Goal: Find specific page/section: Find specific page/section

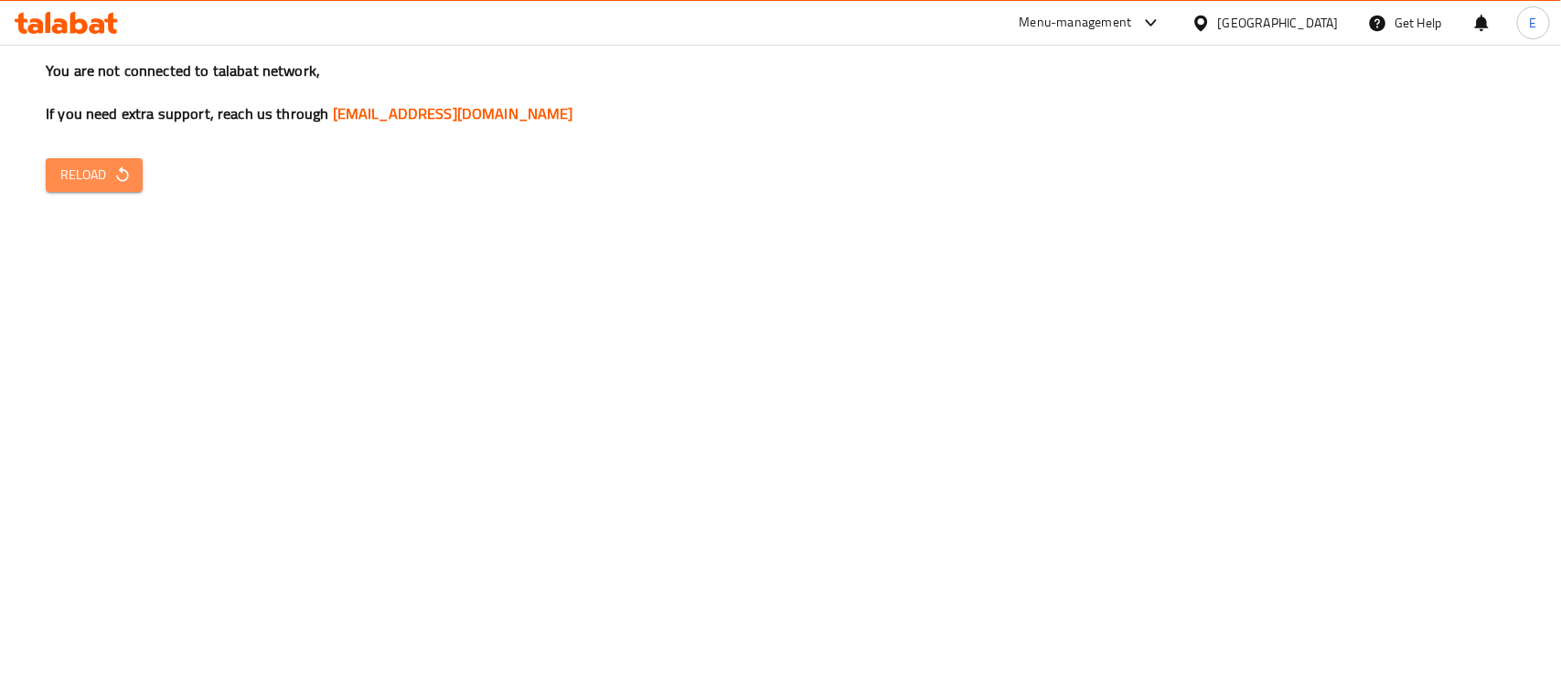
click at [93, 176] on span "Reload" at bounding box center [94, 175] width 68 height 23
click at [92, 166] on span "Reload" at bounding box center [94, 175] width 68 height 23
click at [1132, 14] on div "Menu-management" at bounding box center [1076, 23] width 113 height 22
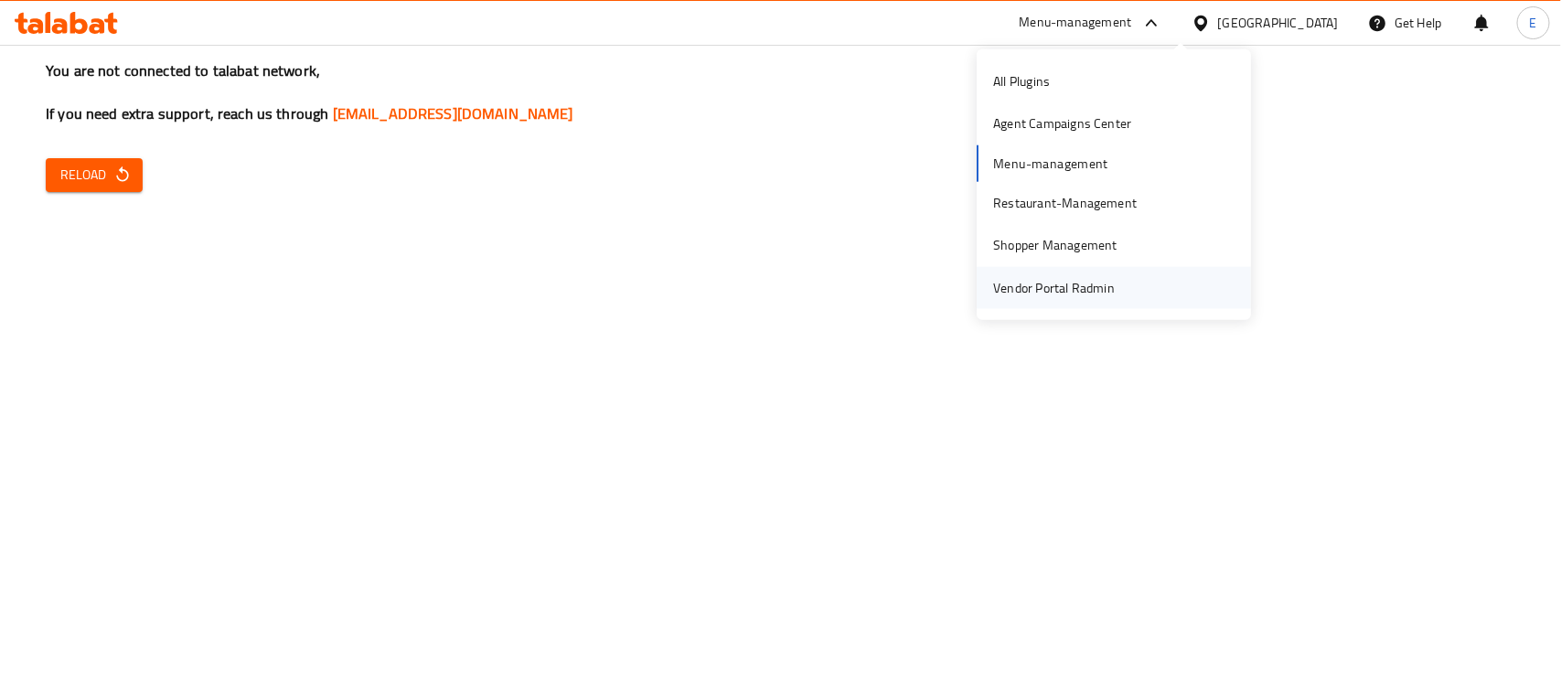
click at [1080, 274] on div "Vendor Portal Radmin" at bounding box center [1054, 287] width 151 height 42
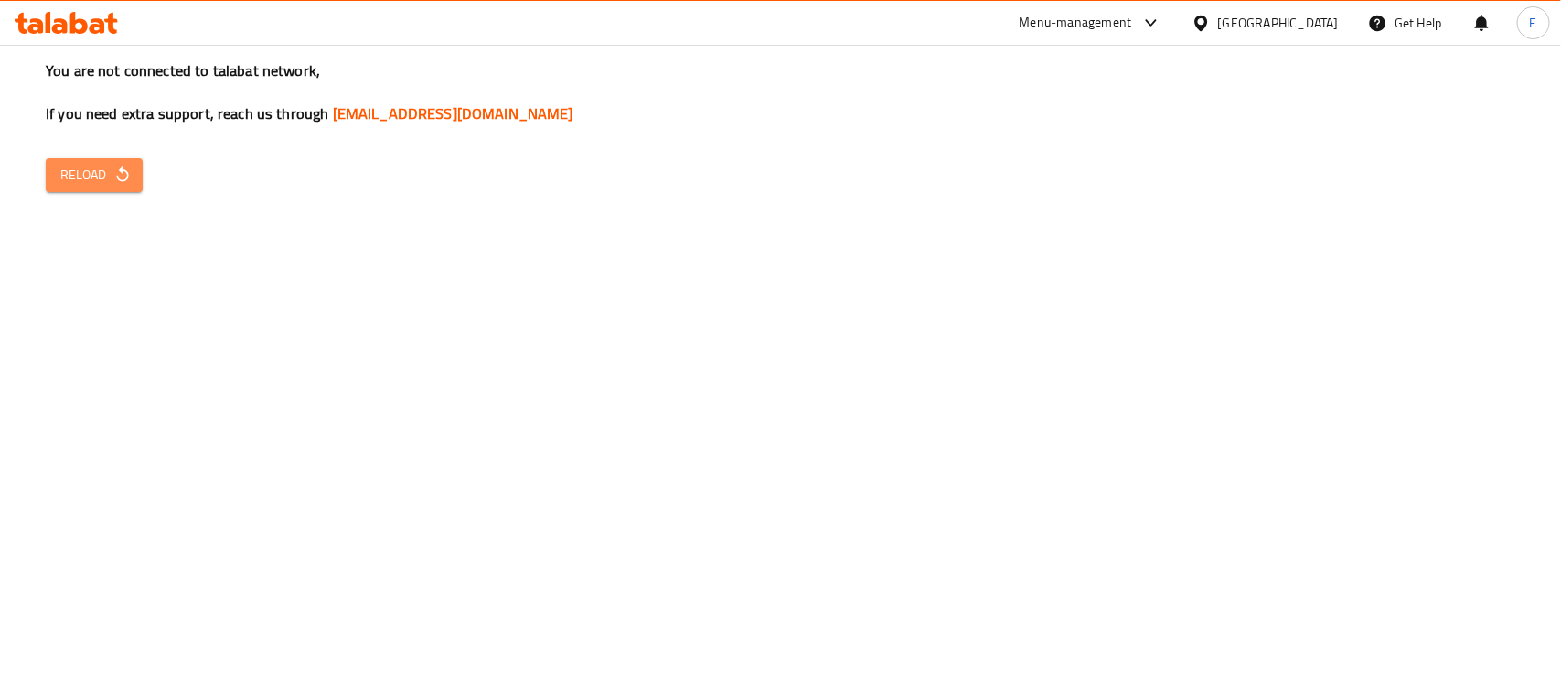
click at [80, 166] on span "Reload" at bounding box center [94, 175] width 68 height 23
click at [96, 166] on span "Reload" at bounding box center [94, 175] width 68 height 23
click at [79, 189] on button "Reload" at bounding box center [94, 175] width 97 height 34
click at [99, 183] on span "Reload" at bounding box center [94, 175] width 68 height 23
click at [75, 177] on span "Reload" at bounding box center [94, 175] width 68 height 23
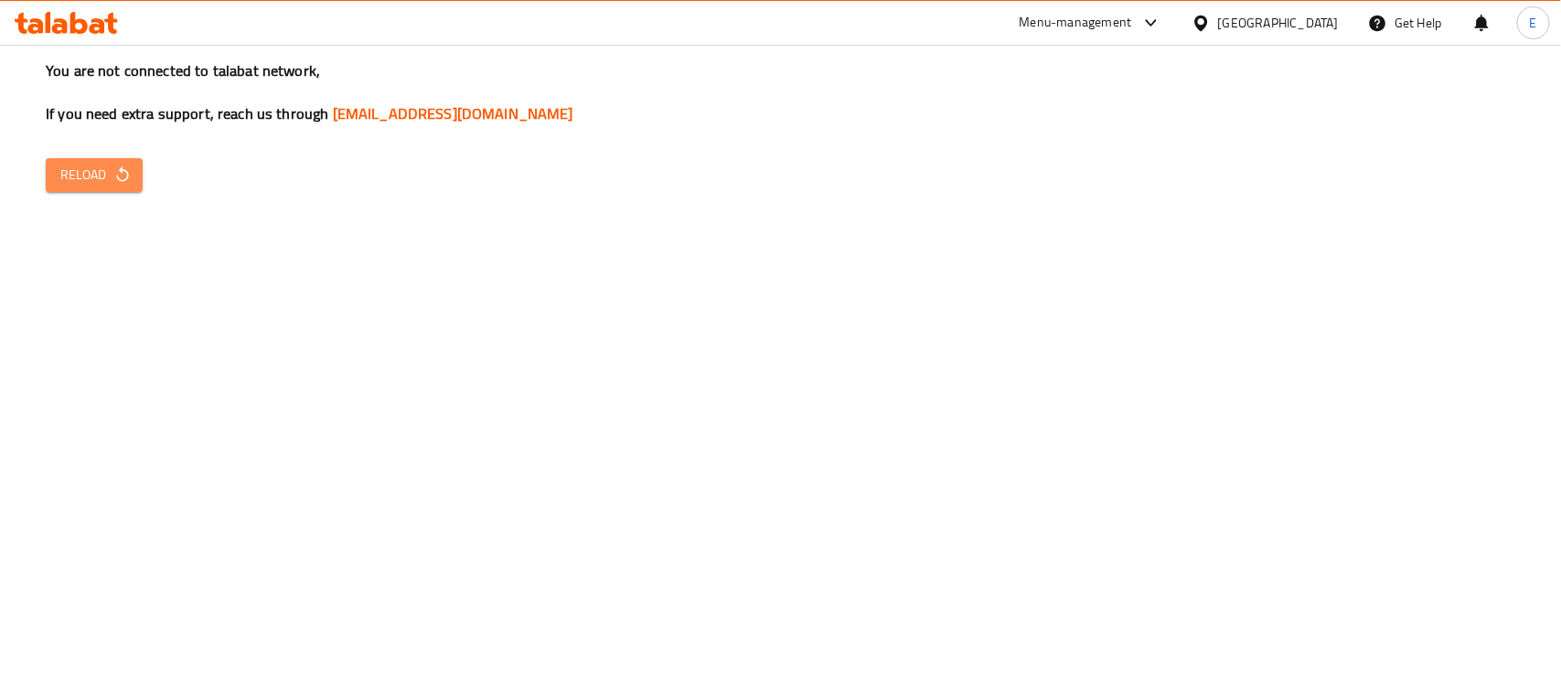
click at [102, 178] on span "Reload" at bounding box center [94, 175] width 68 height 23
click at [96, 169] on span "Reload" at bounding box center [94, 175] width 68 height 23
click at [64, 183] on span "Reload" at bounding box center [94, 175] width 68 height 23
click at [82, 179] on span "Reload" at bounding box center [94, 175] width 68 height 23
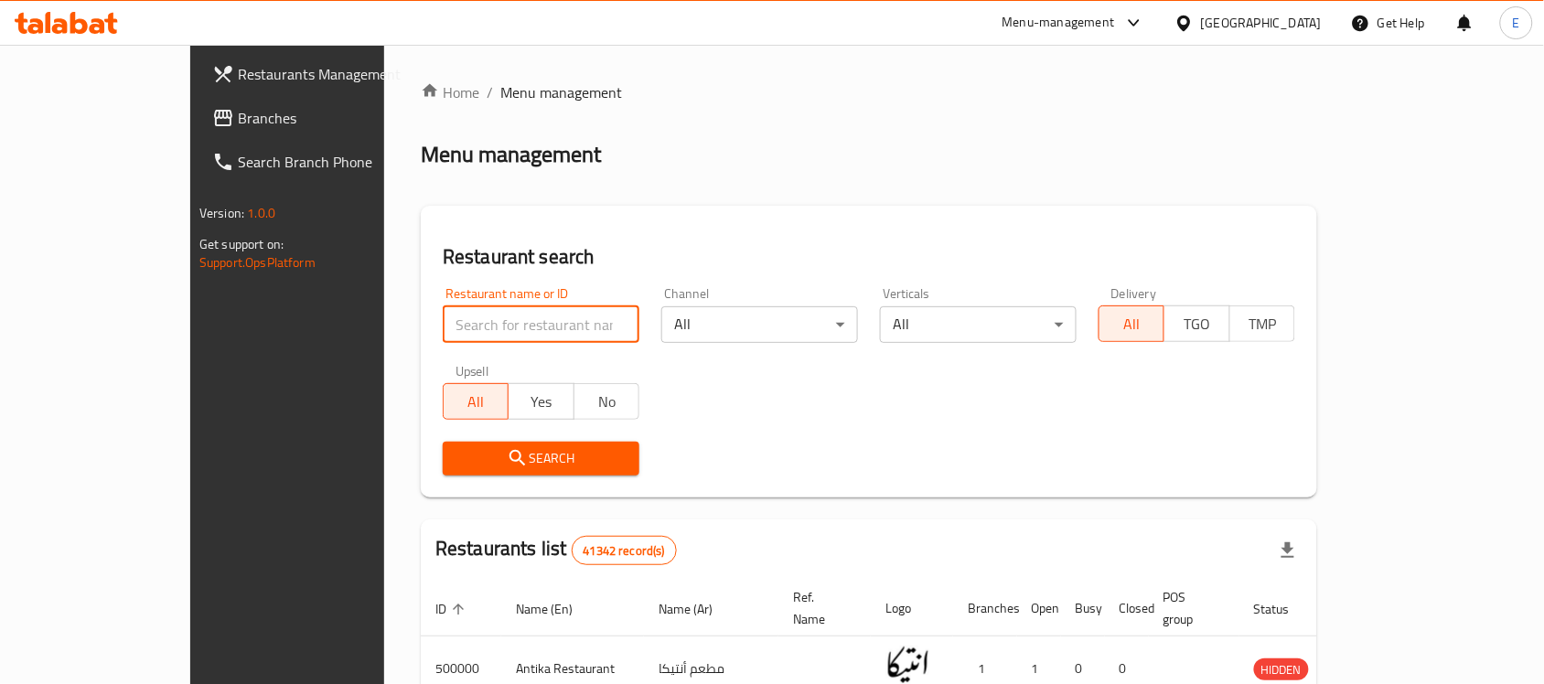
click at [443, 327] on input "search" at bounding box center [541, 324] width 197 height 37
click at [198, 102] on link "Branches" at bounding box center [323, 118] width 251 height 44
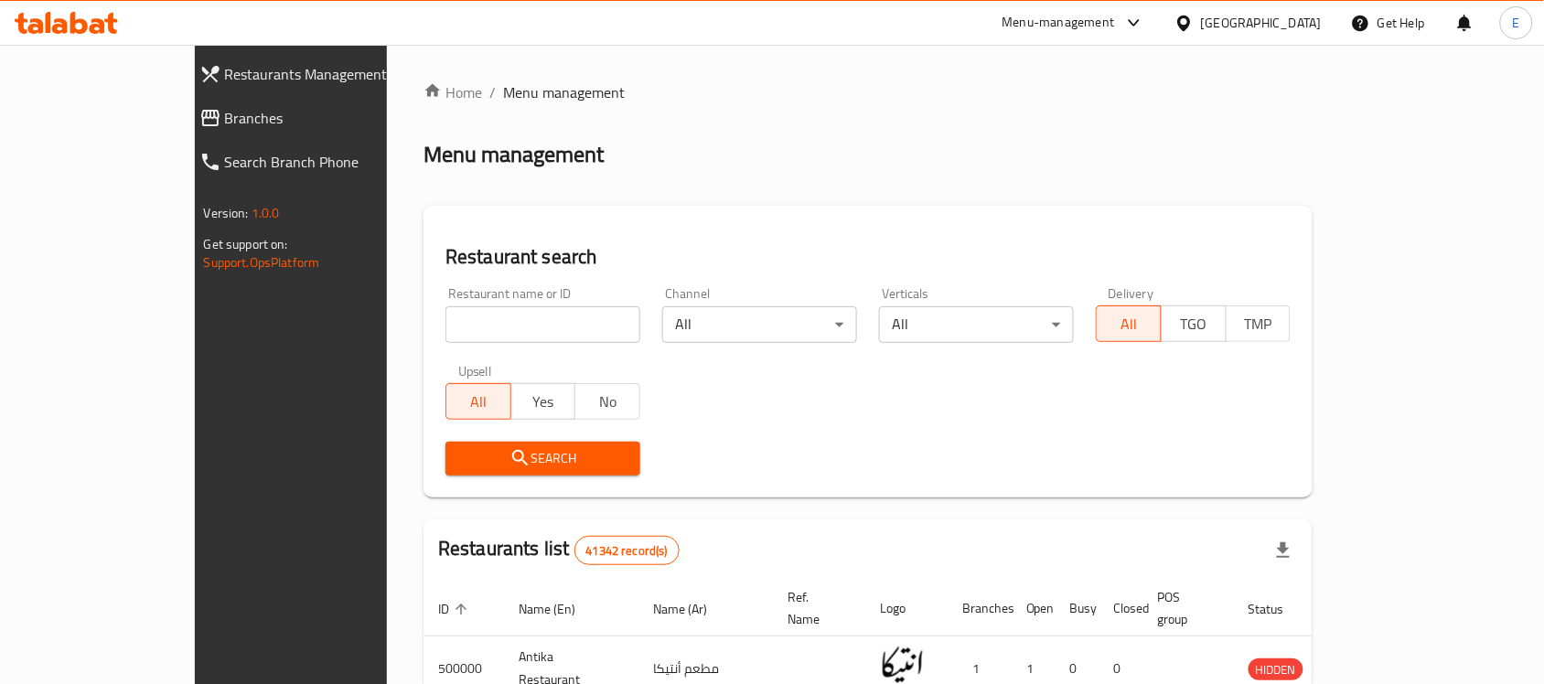
click at [445, 318] on input "search" at bounding box center [542, 324] width 195 height 37
paste input "Bruxie’s"
click button "Search" at bounding box center [542, 459] width 195 height 34
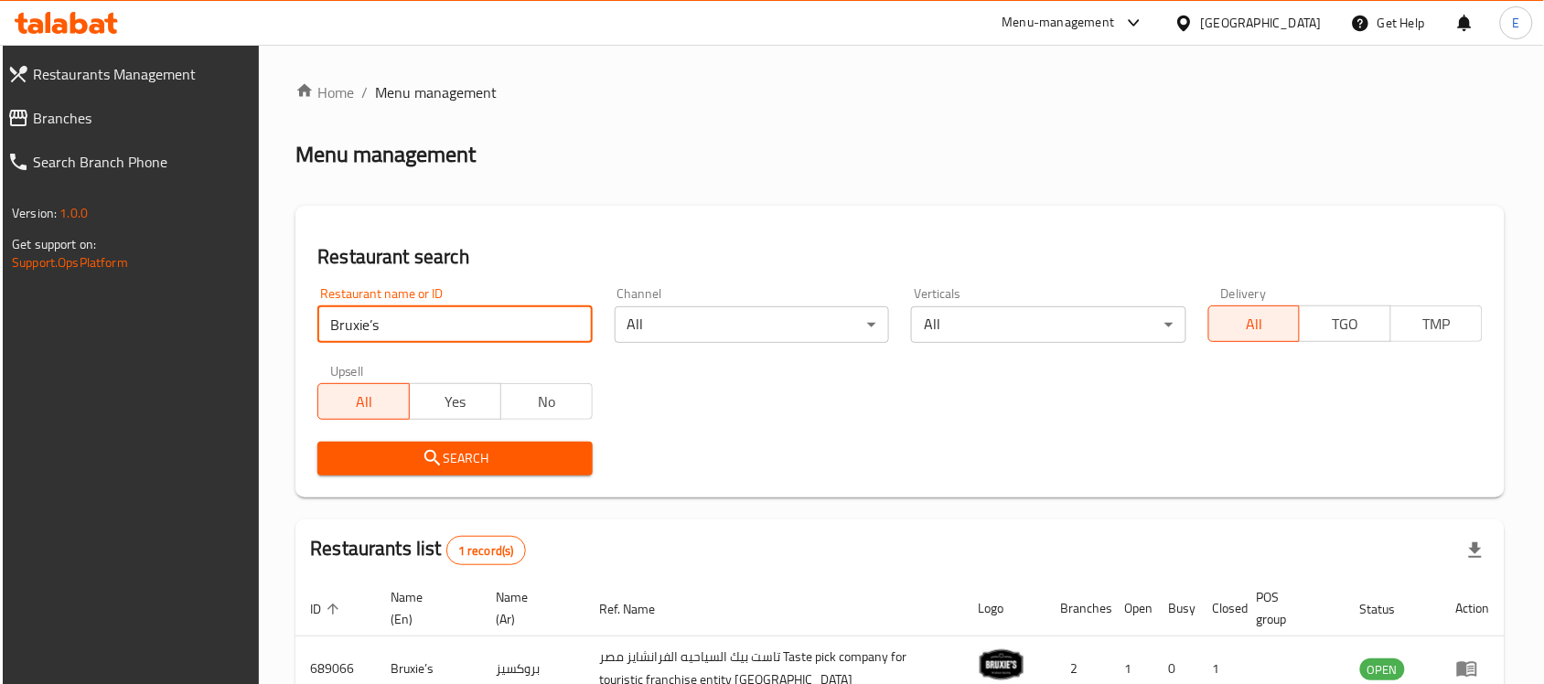
click button "Search" at bounding box center [454, 459] width 274 height 34
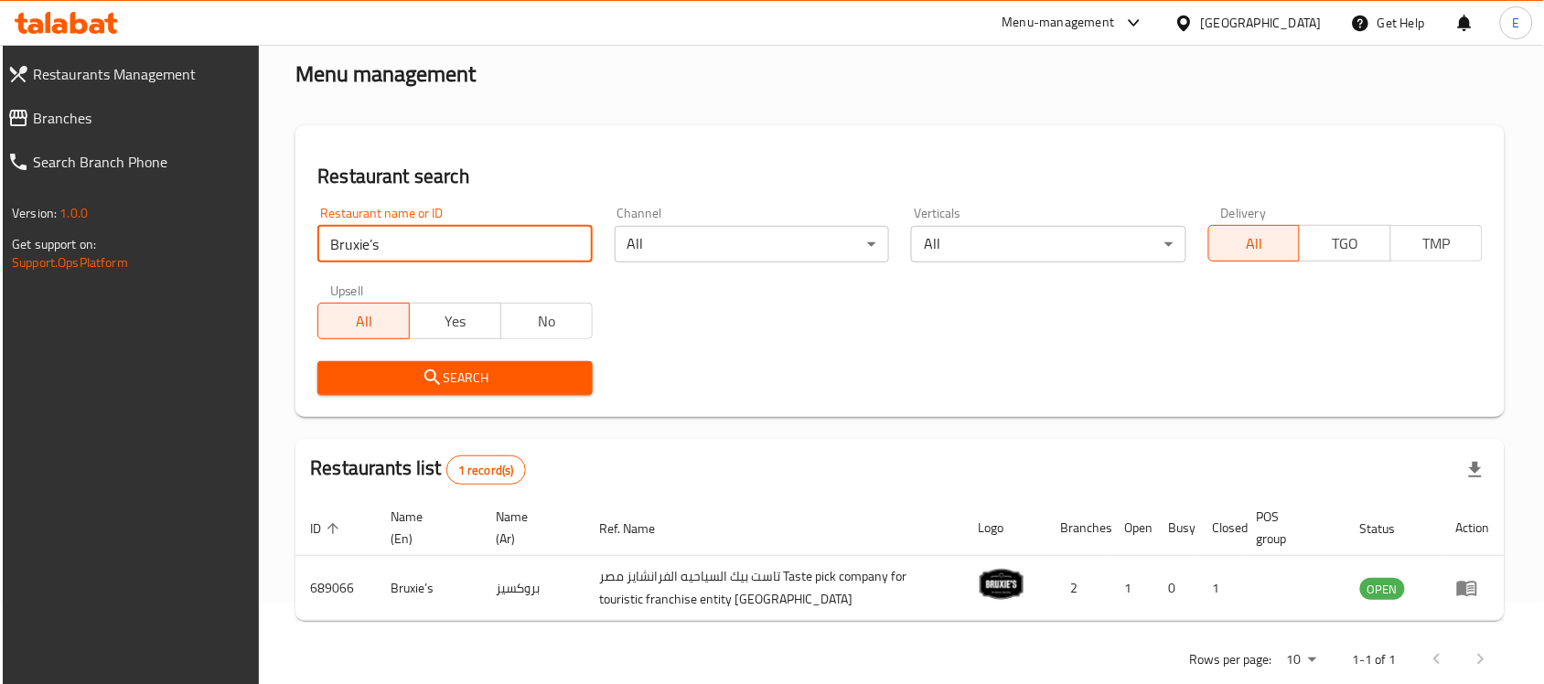
scroll to position [116, 0]
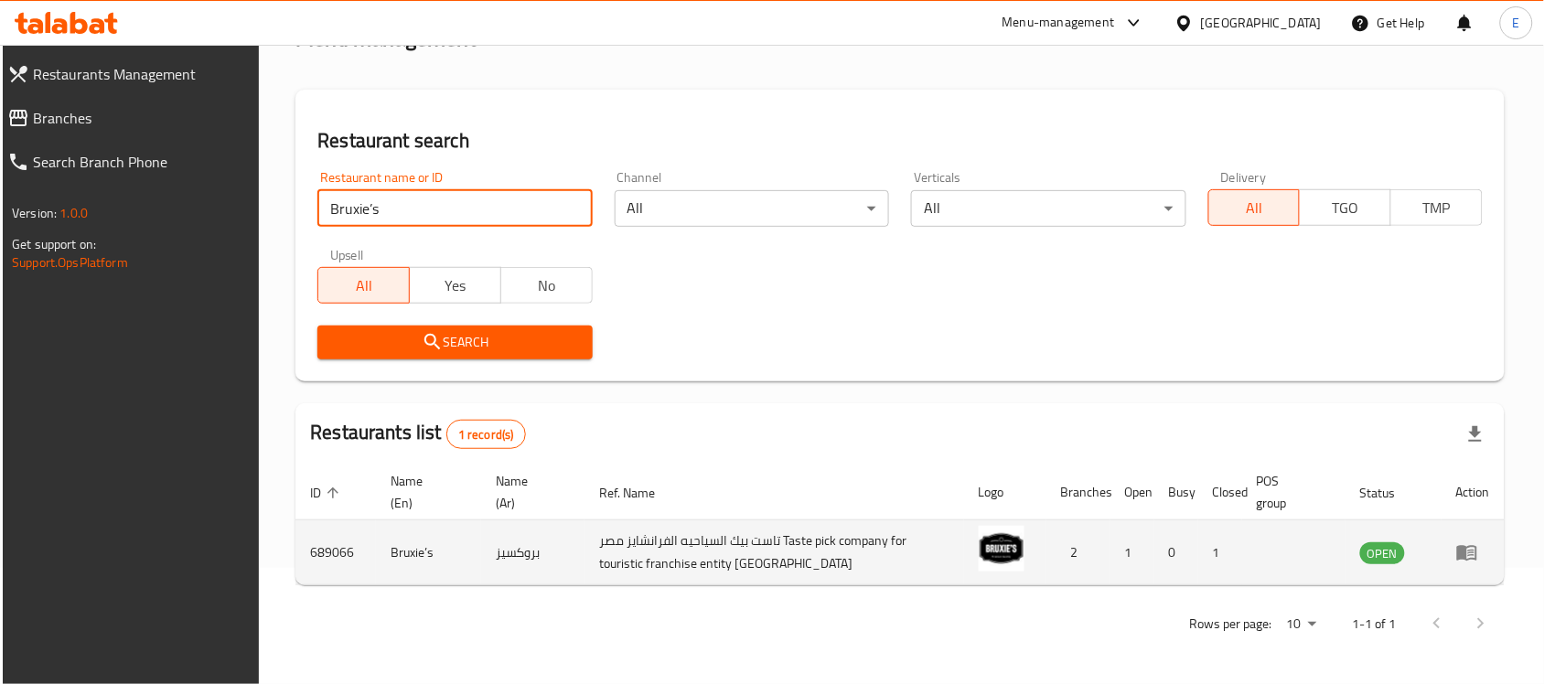
click at [335, 556] on td "689066" at bounding box center [335, 552] width 80 height 65
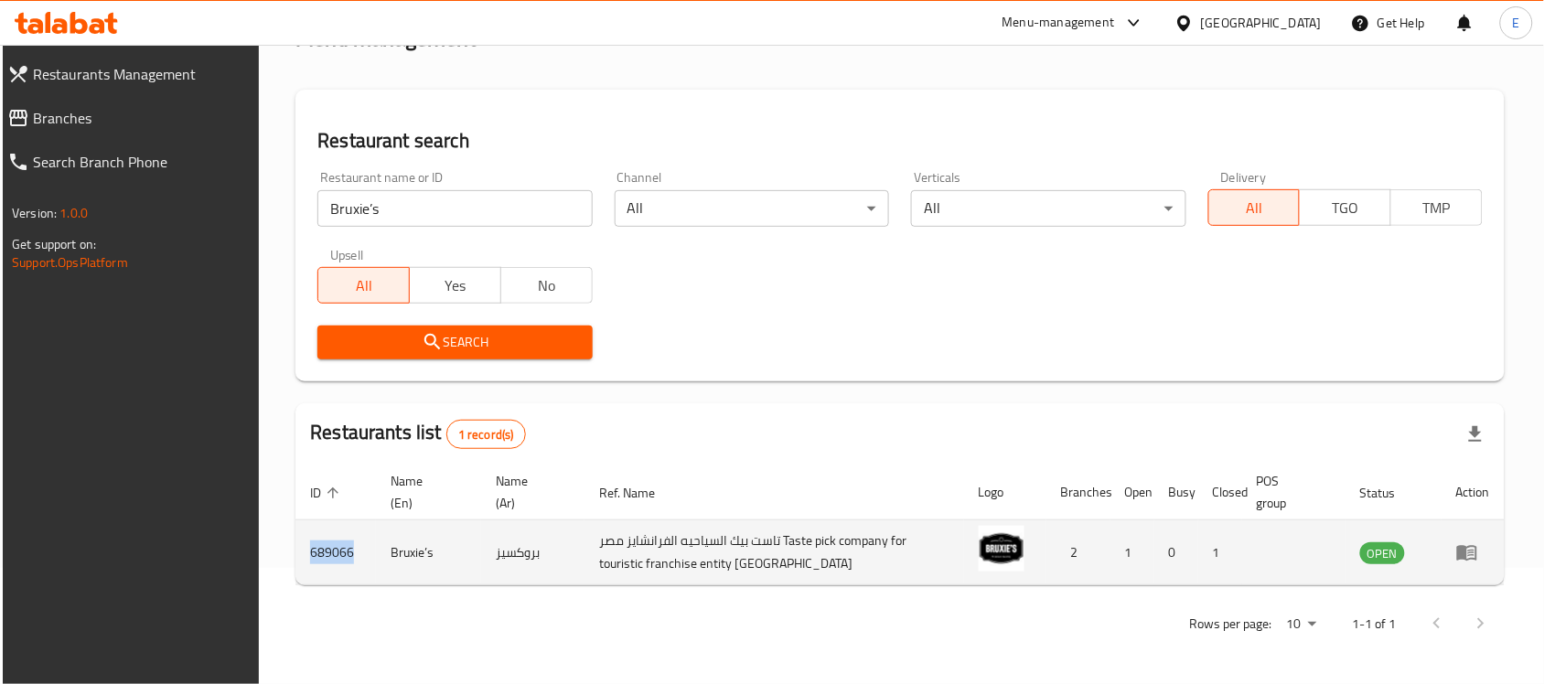
click at [335, 556] on td "689066" at bounding box center [335, 552] width 80 height 65
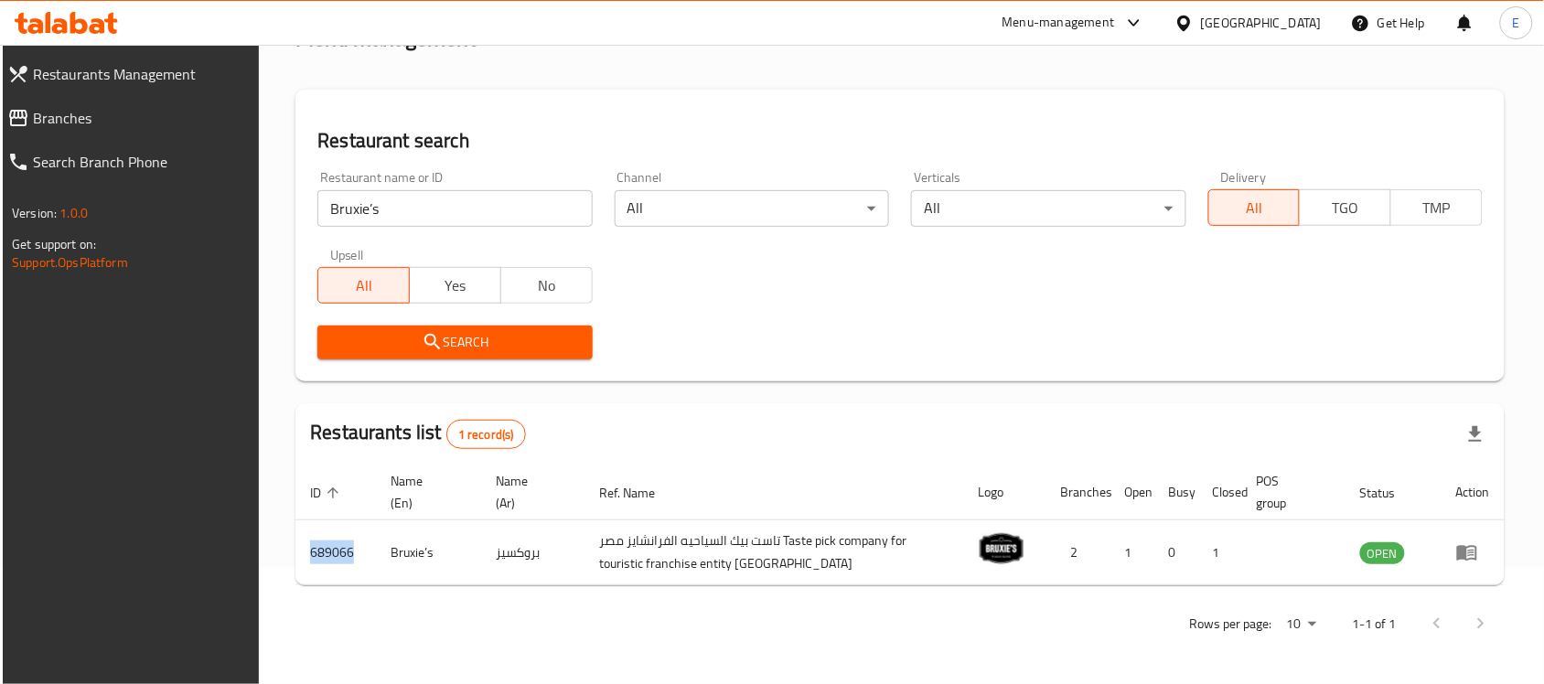
copy td "689066"
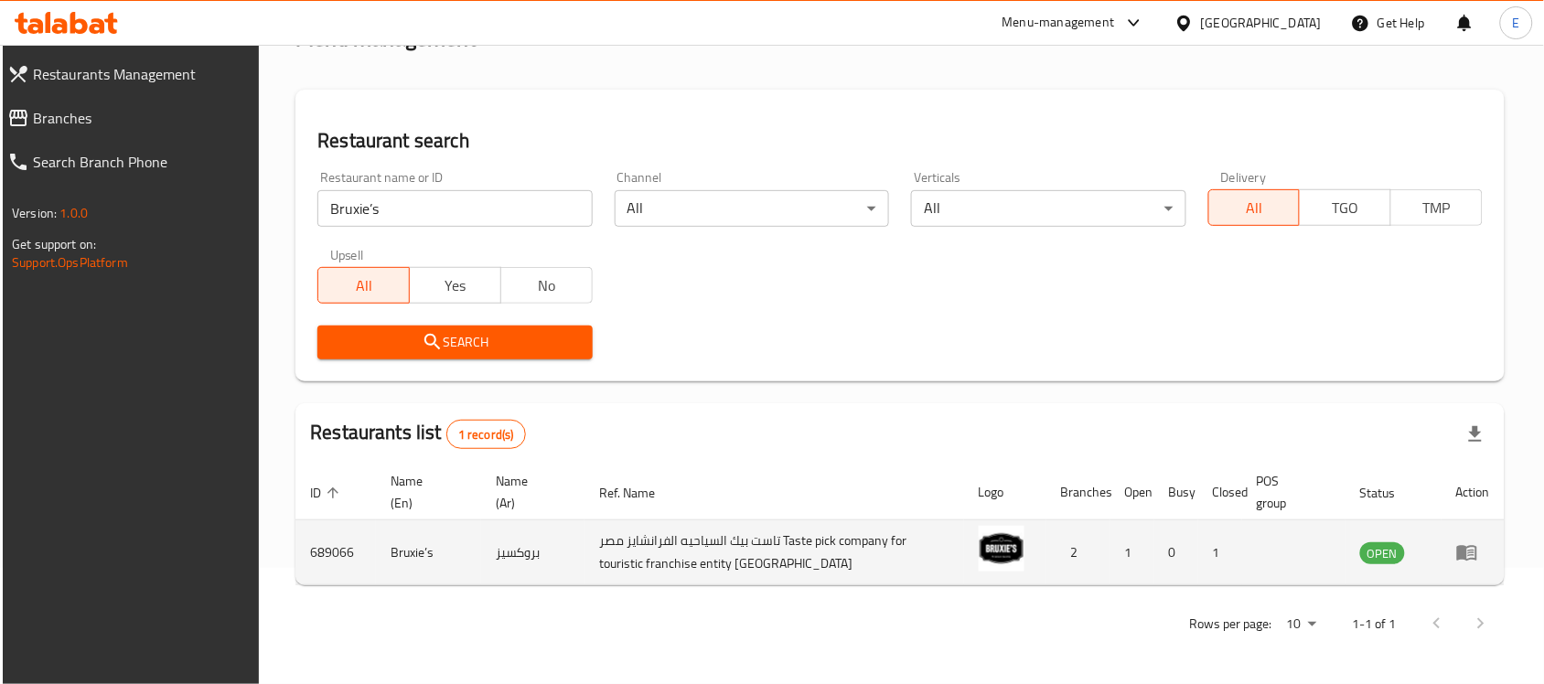
click at [409, 559] on td "Bruxie’s" at bounding box center [428, 552] width 105 height 65
copy td "Bruxie’s"
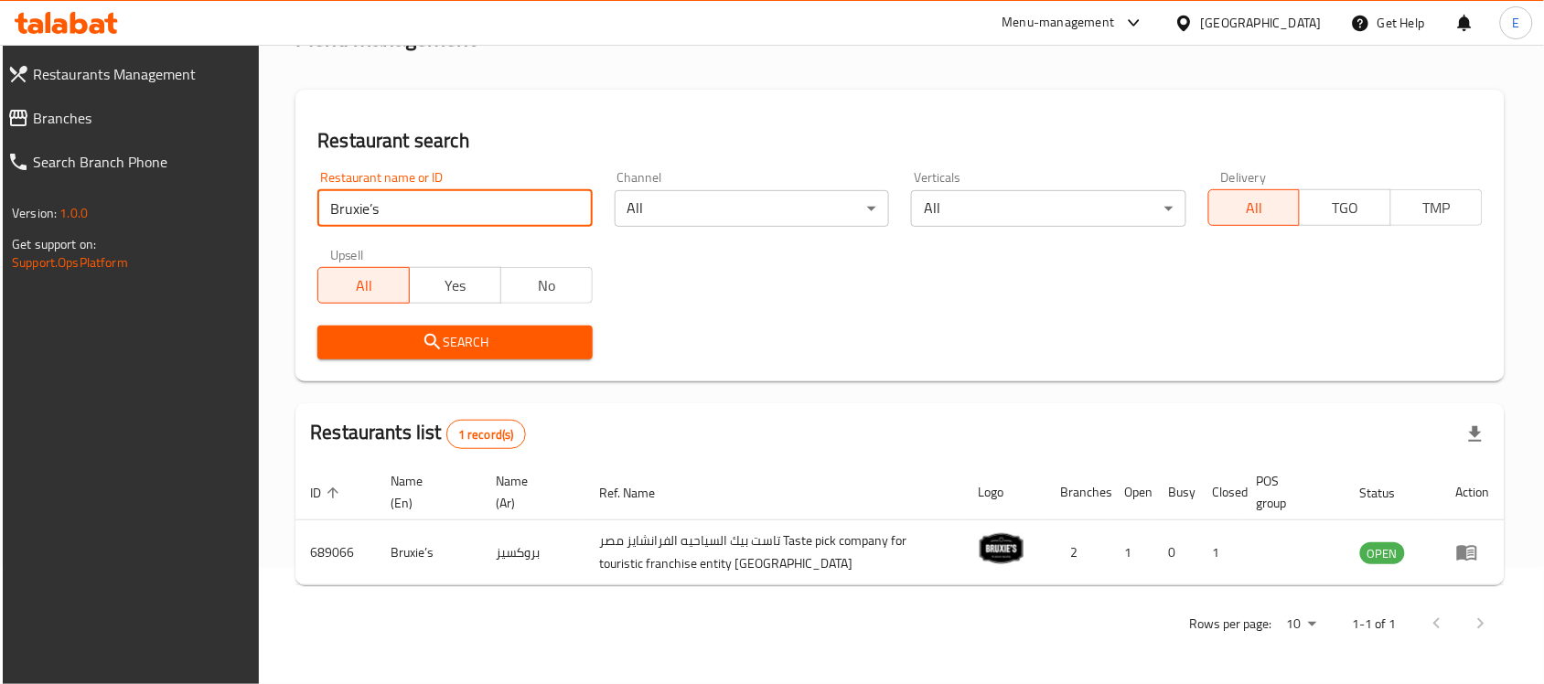
drag, startPoint x: 367, startPoint y: 207, endPoint x: 410, endPoint y: 194, distance: 44.9
click at [408, 201] on input "Bruxie’s" at bounding box center [454, 208] width 274 height 37
type input "Bruxie"
click button "Search" at bounding box center [454, 343] width 274 height 34
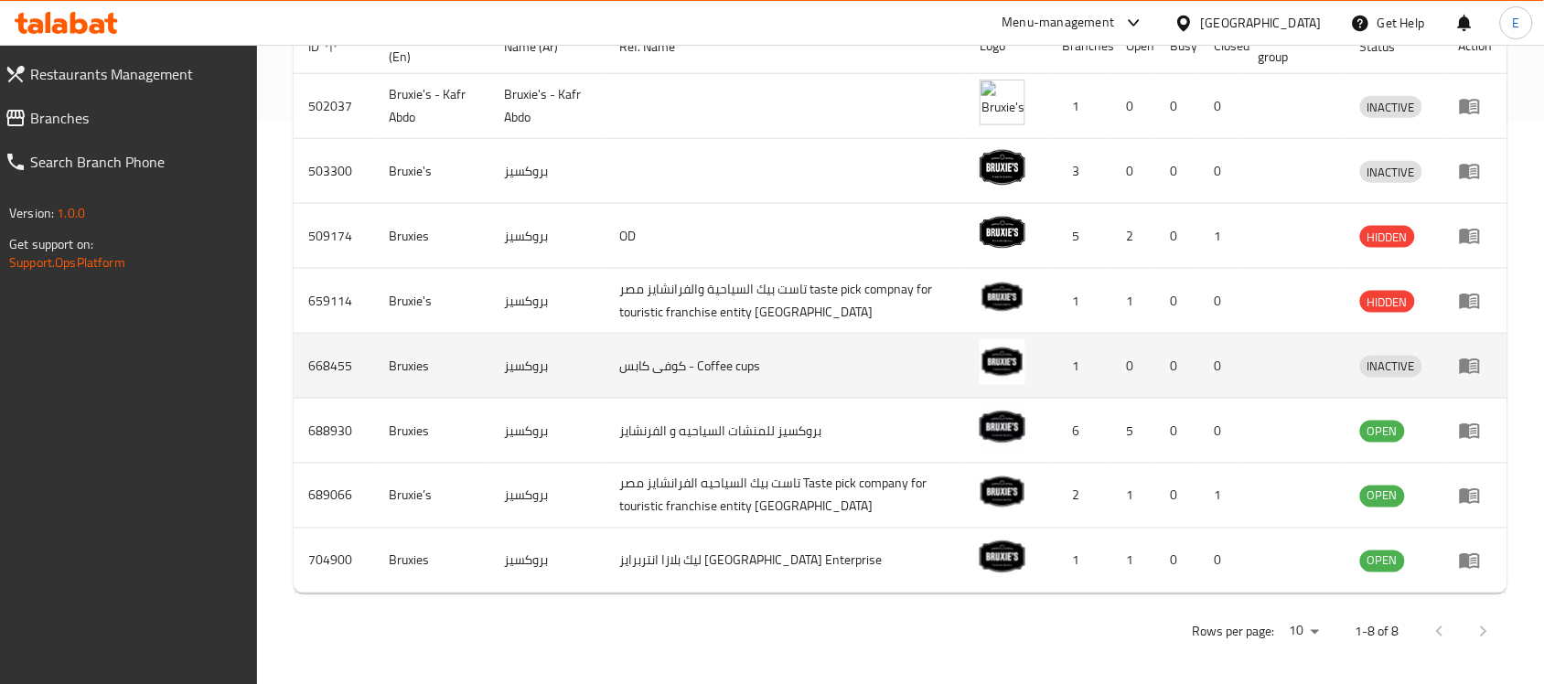
scroll to position [569, 0]
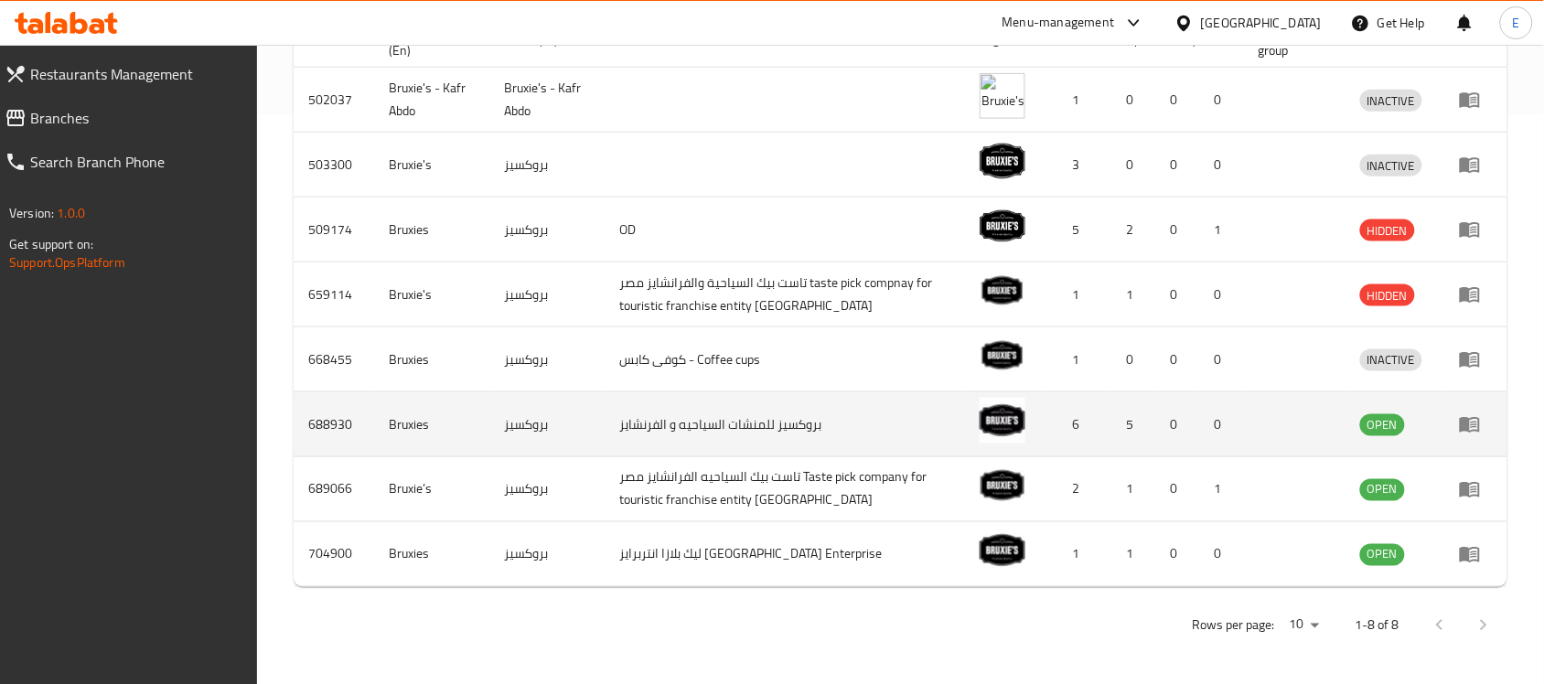
click at [318, 428] on td "688930" at bounding box center [334, 424] width 80 height 65
copy td "688930"
click at [399, 423] on td "Bruxies" at bounding box center [431, 424] width 115 height 65
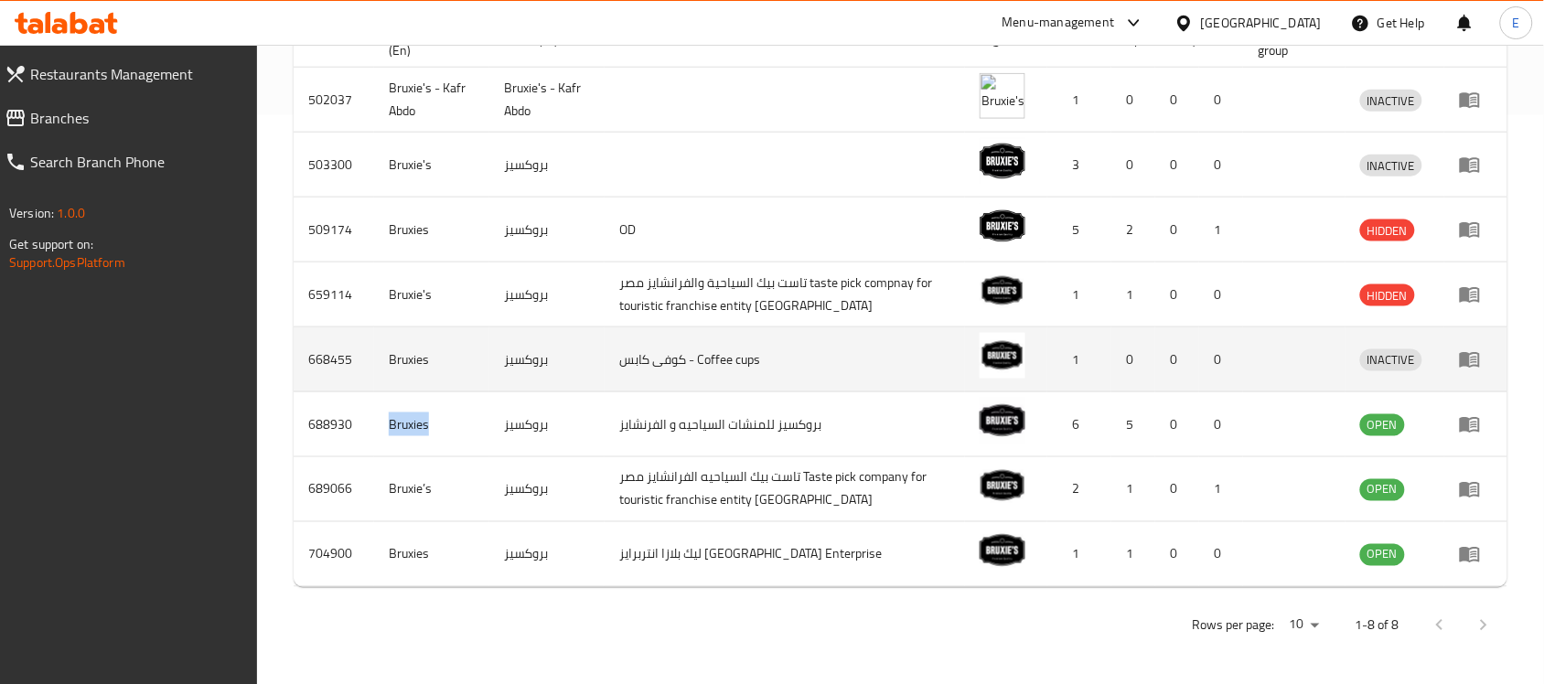
copy td "Bruxies"
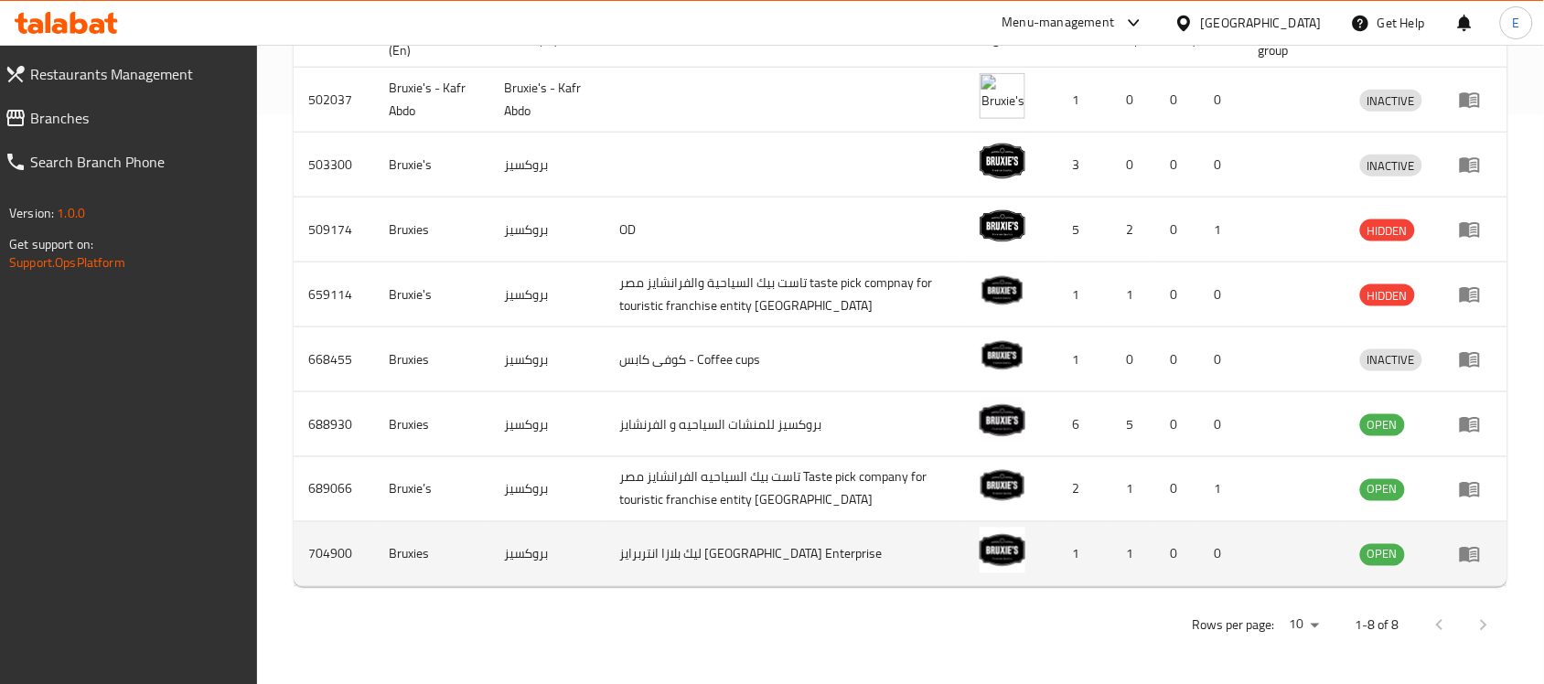
click at [309, 545] on td "704900" at bounding box center [334, 554] width 80 height 65
copy td "704900"
click at [391, 555] on td "Bruxies" at bounding box center [431, 554] width 115 height 65
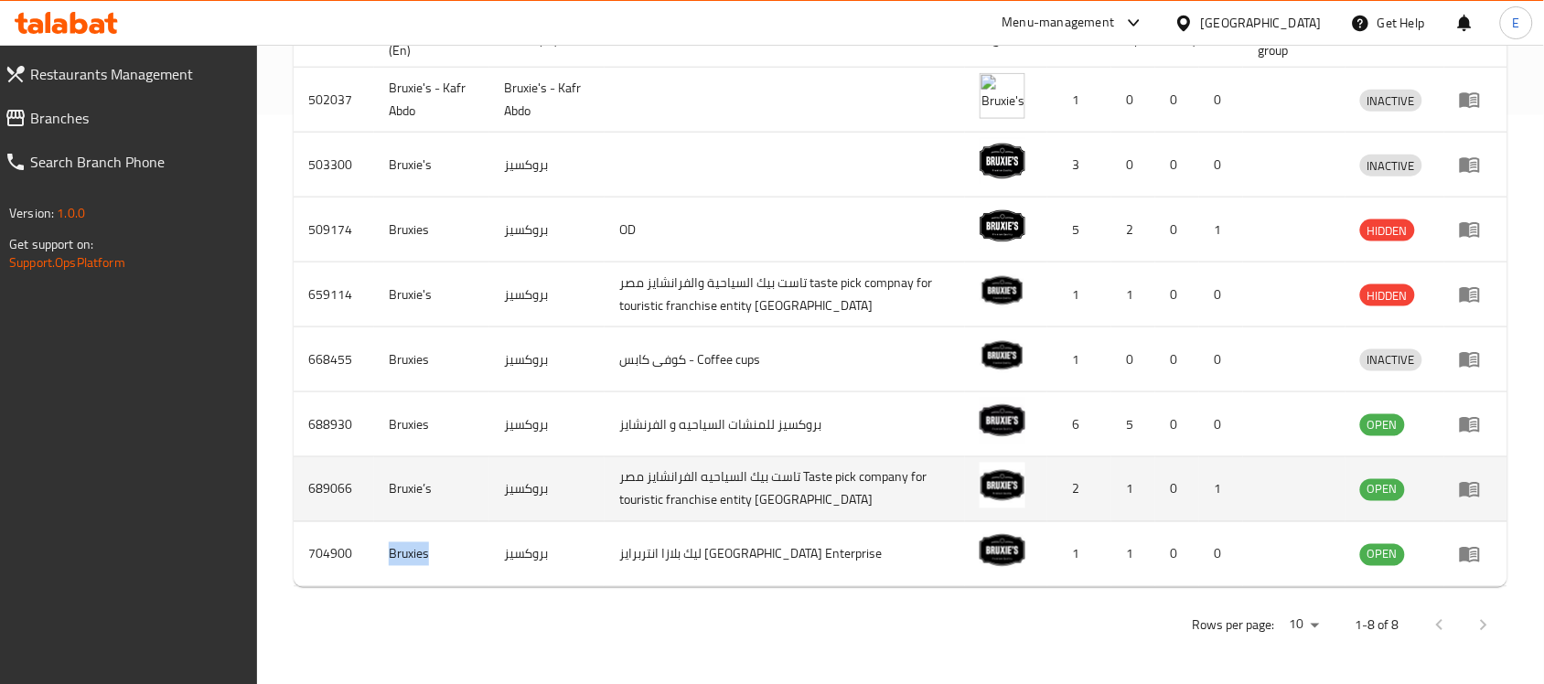
copy td "Bruxies"
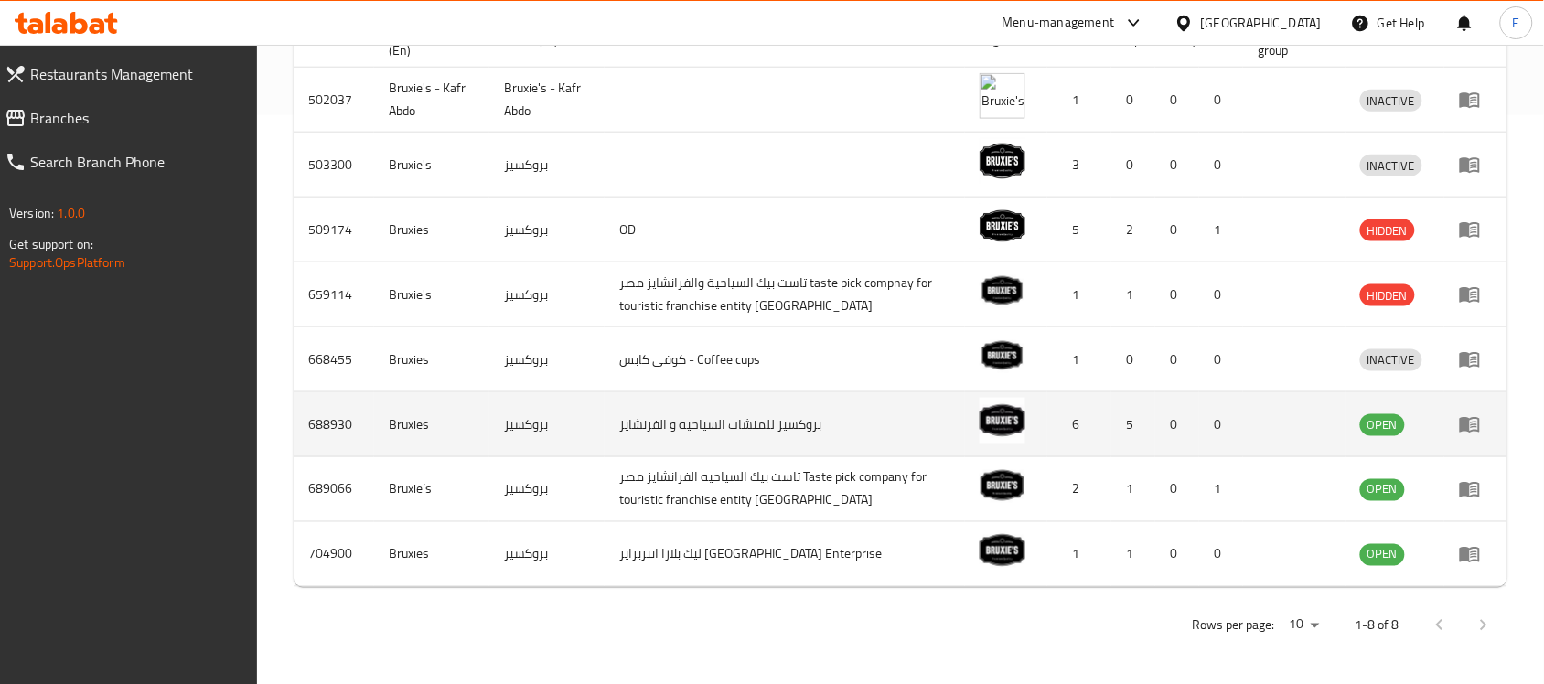
click at [413, 425] on td "Bruxies" at bounding box center [431, 424] width 115 height 65
click at [412, 425] on td "Bruxies" at bounding box center [431, 424] width 115 height 65
copy td "Bruxies"
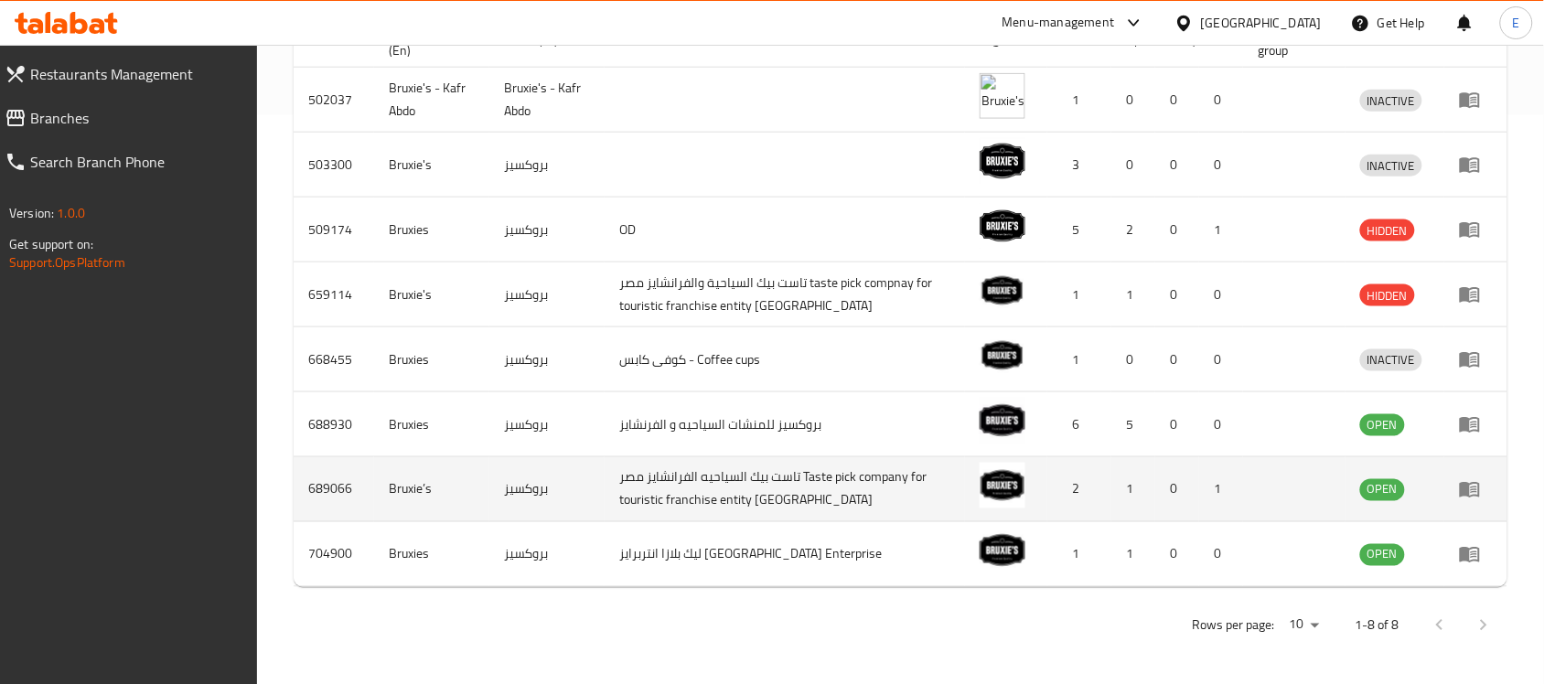
click at [403, 481] on td "Bruxie’s" at bounding box center [431, 489] width 115 height 65
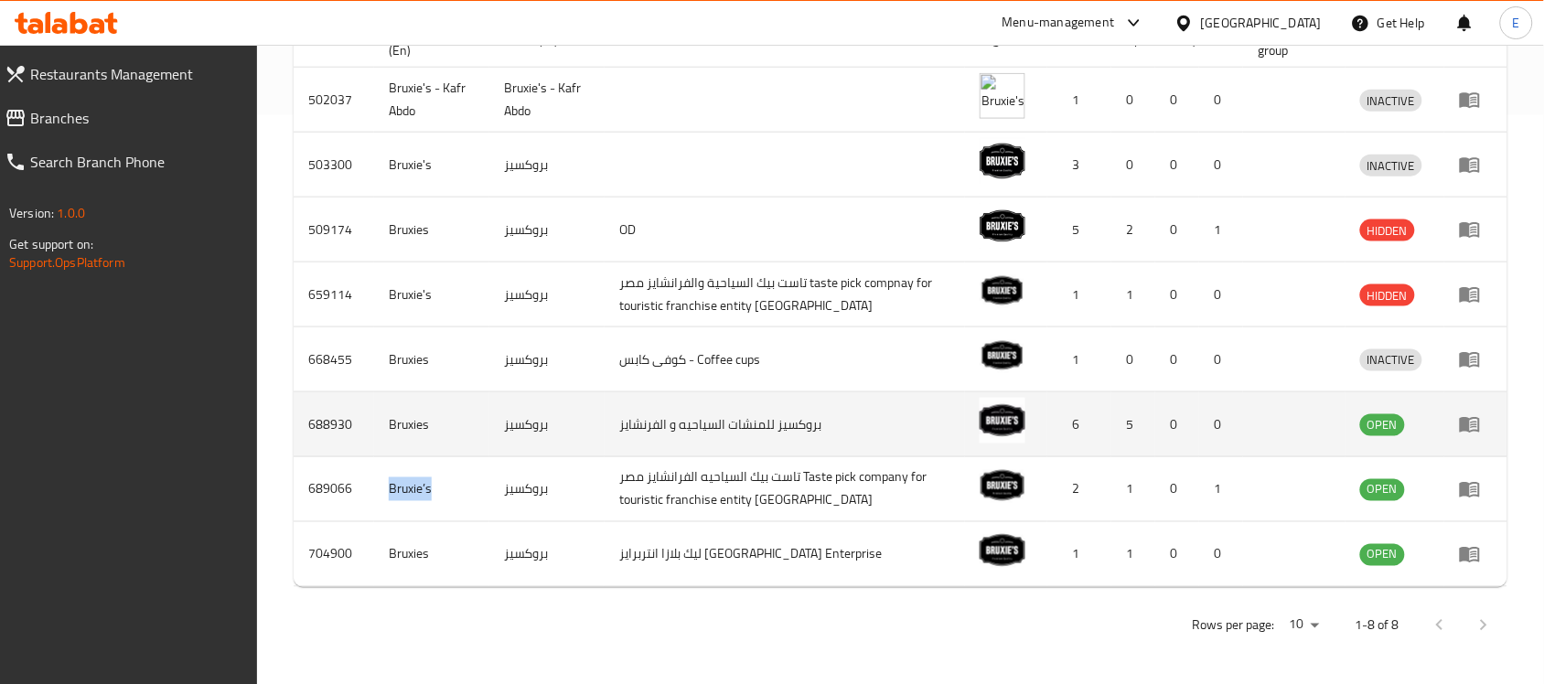
copy td "Bruxie’s"
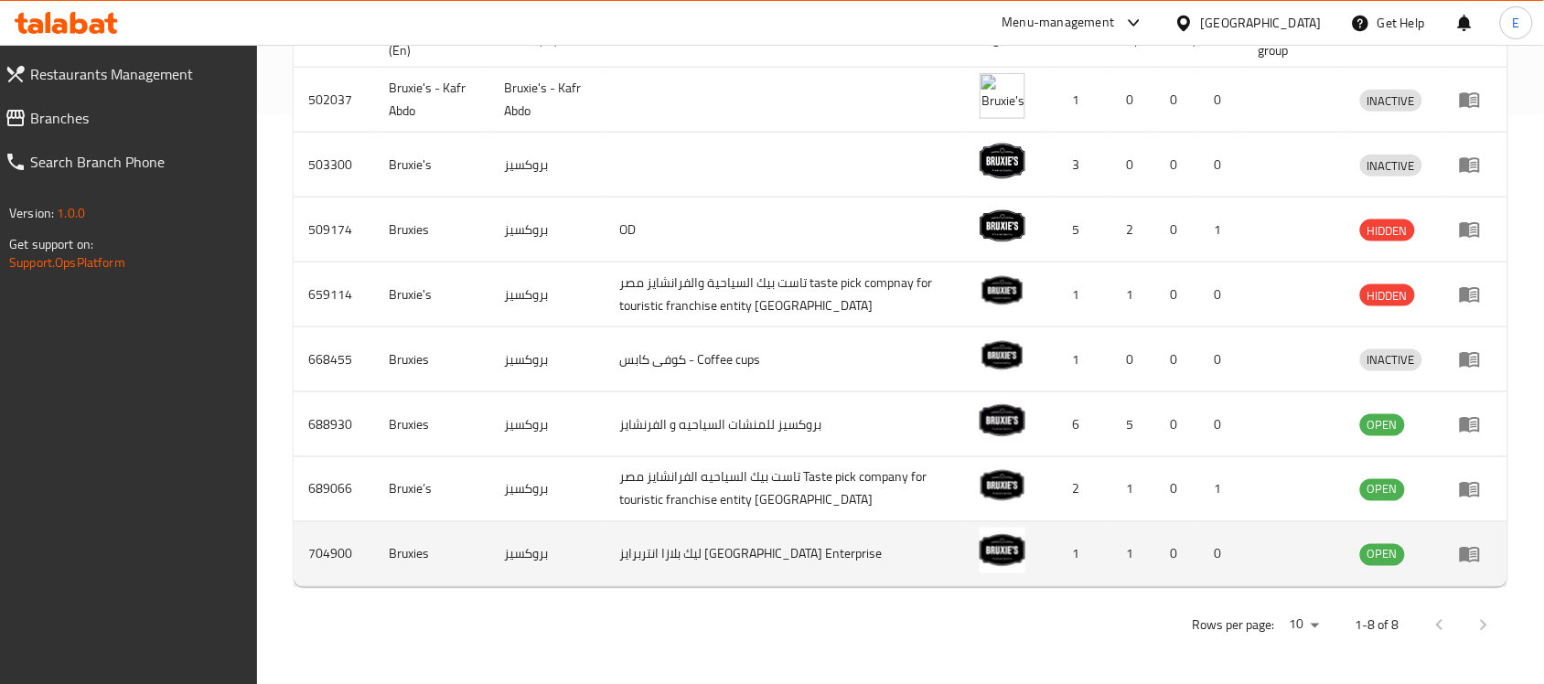
click at [400, 546] on td "Bruxies" at bounding box center [431, 554] width 115 height 65
click at [399, 545] on td "Bruxies" at bounding box center [431, 554] width 115 height 65
copy td "Bruxies"
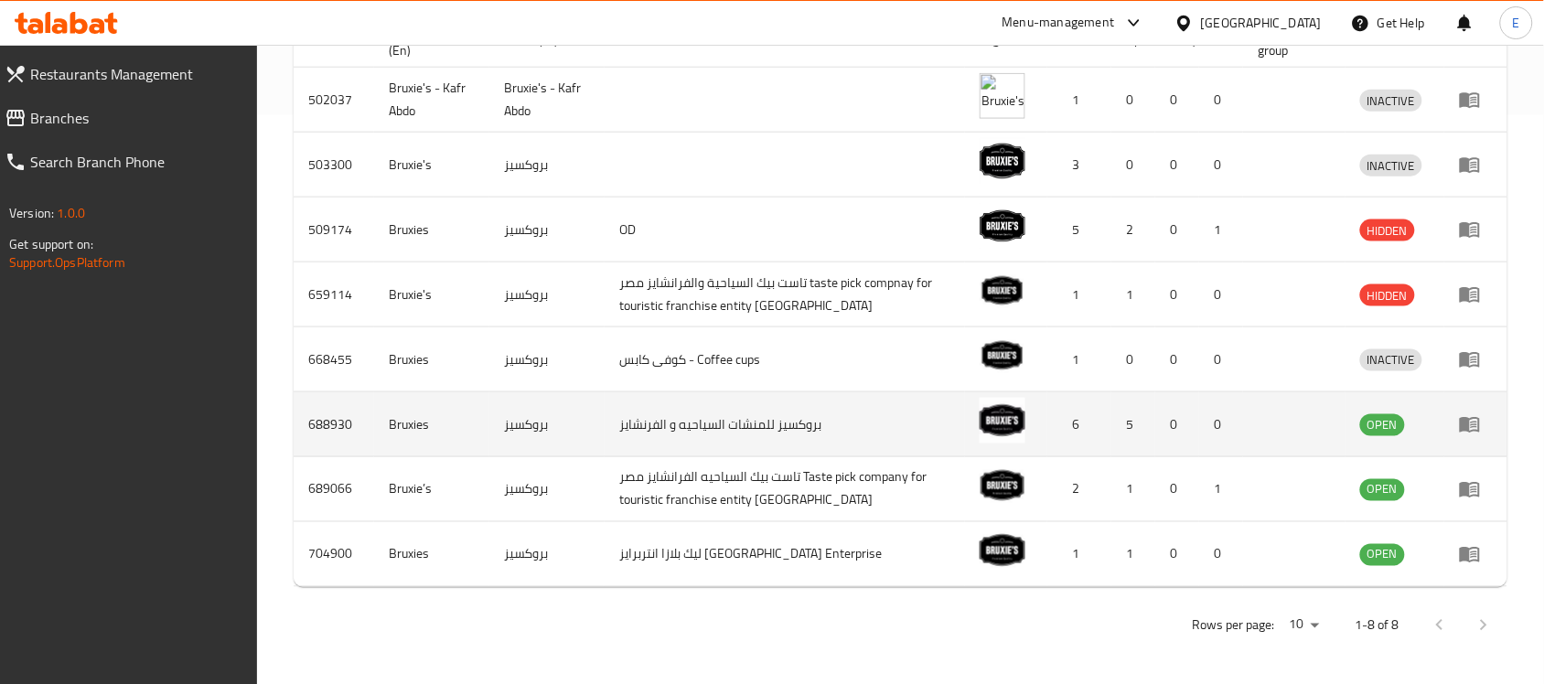
click at [337, 414] on td "688930" at bounding box center [334, 424] width 80 height 65
copy td "688930"
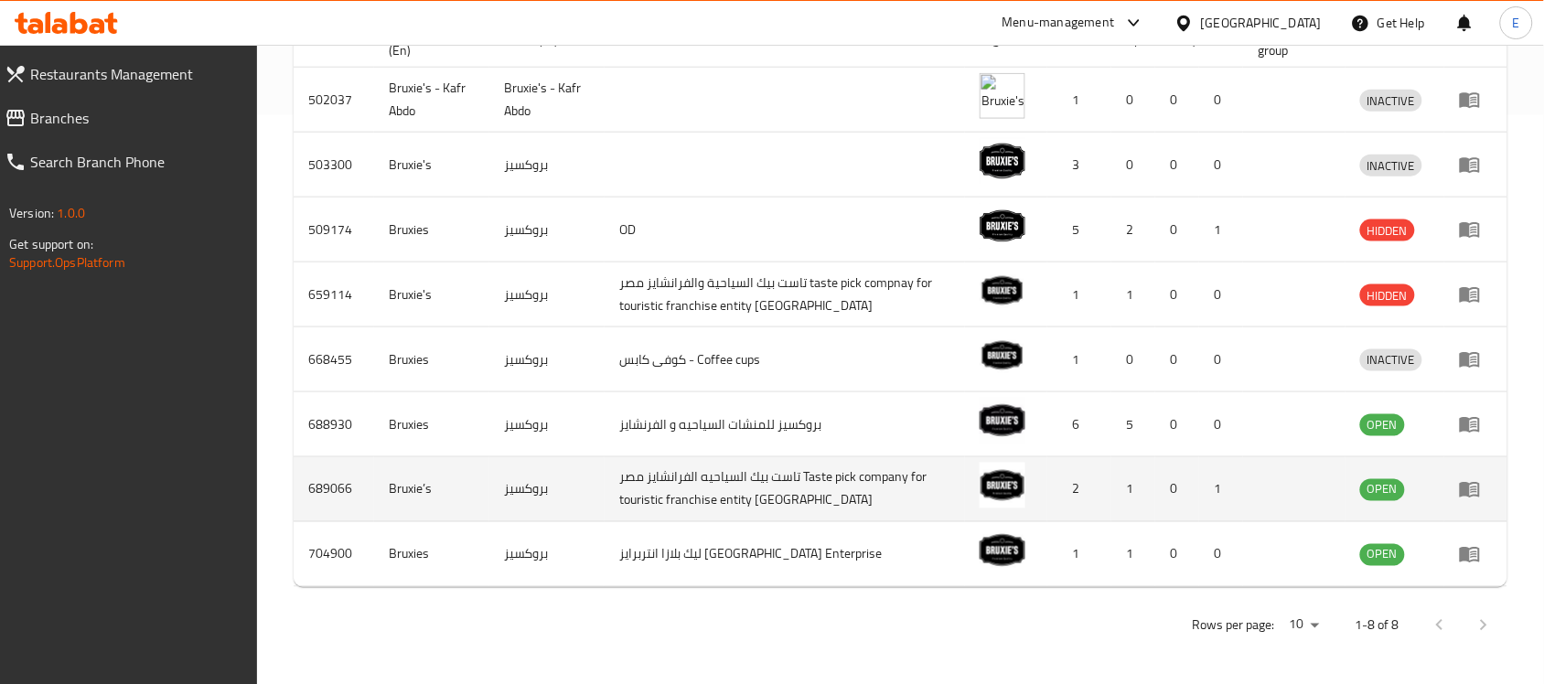
click at [332, 478] on td "689066" at bounding box center [334, 489] width 80 height 65
click at [331, 477] on td "689066" at bounding box center [334, 489] width 80 height 65
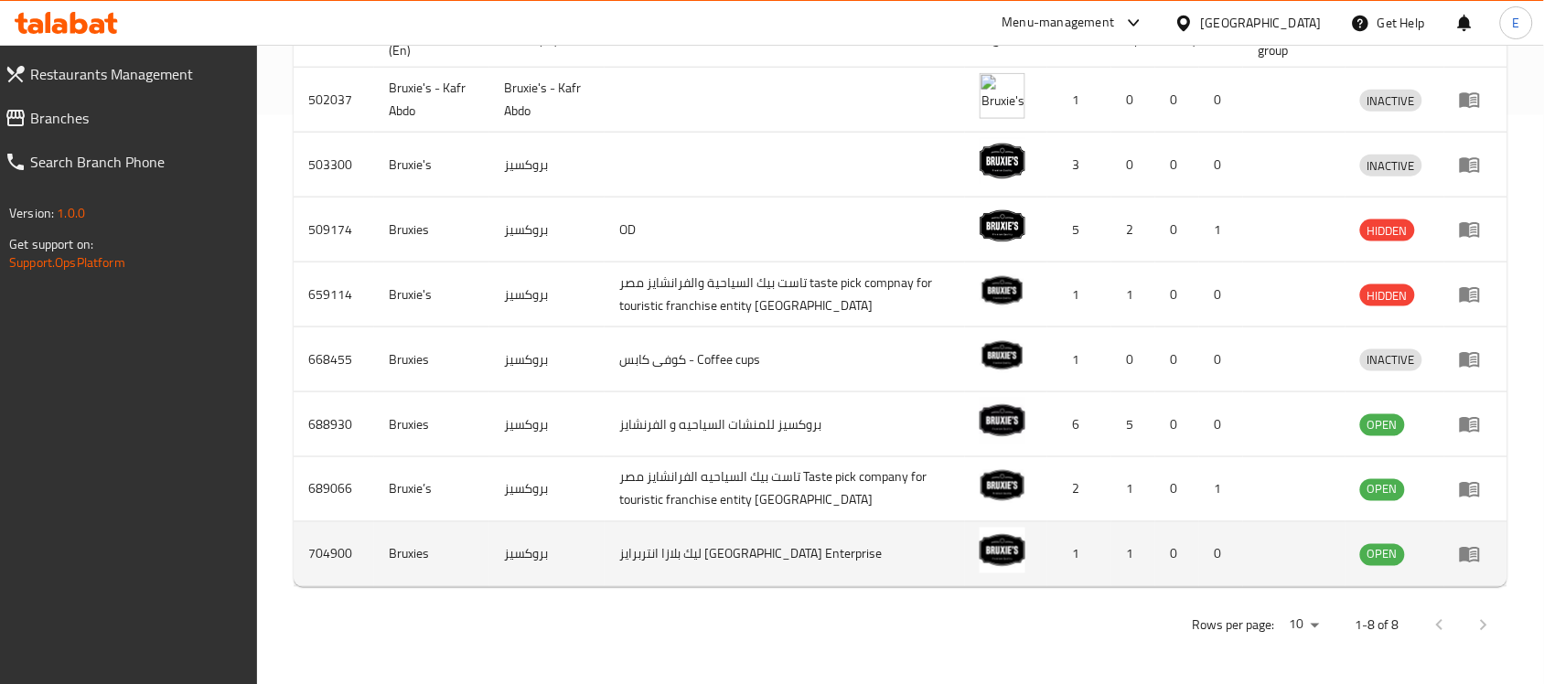
click at [299, 551] on td "704900" at bounding box center [334, 554] width 80 height 65
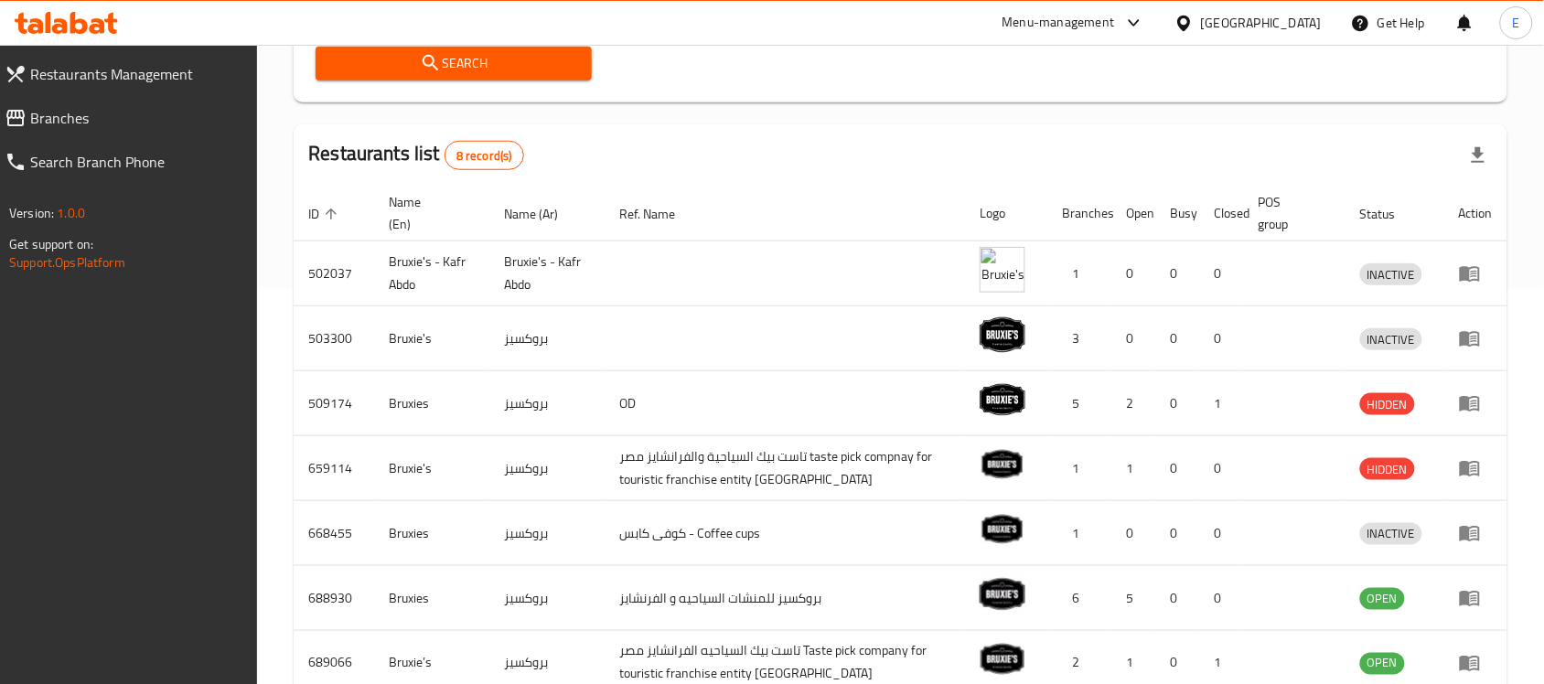
scroll to position [0, 0]
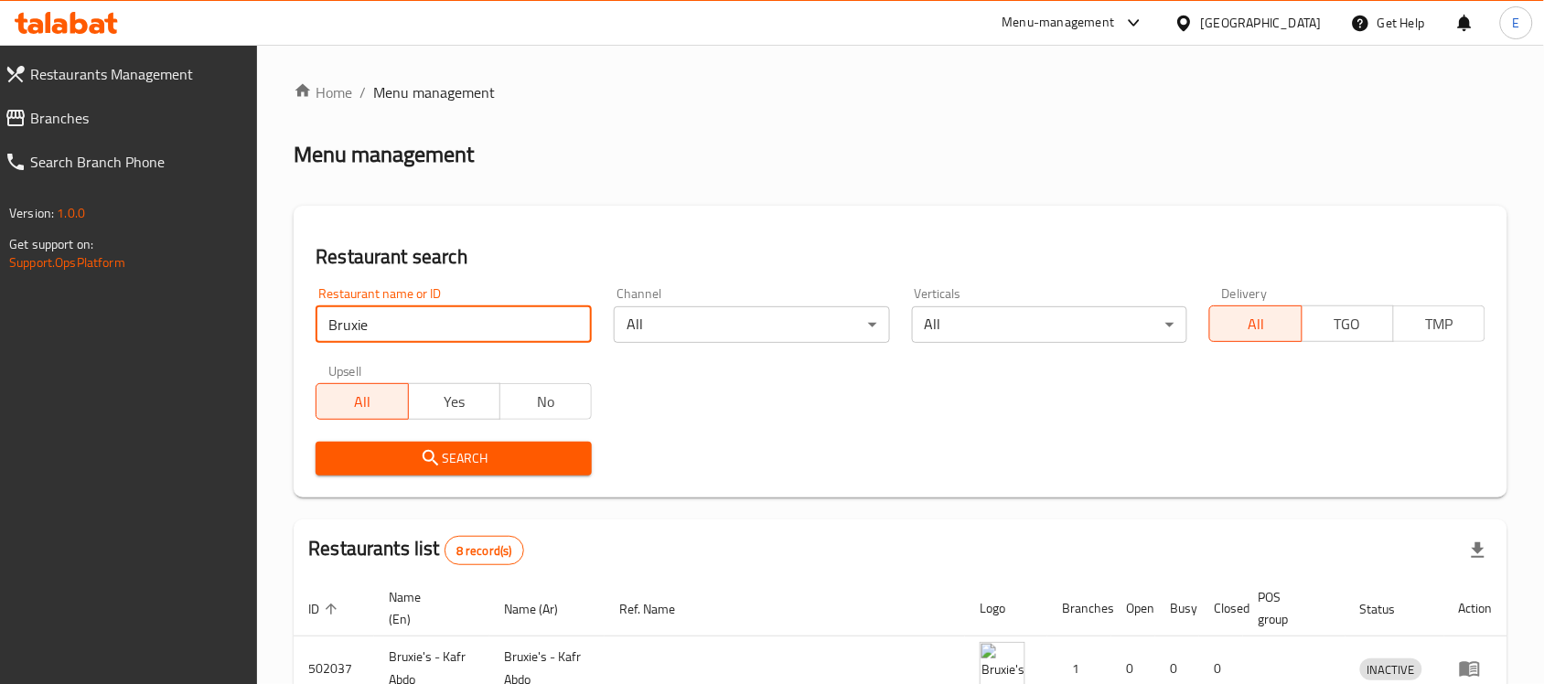
click at [375, 321] on input "Bruxie" at bounding box center [454, 324] width 276 height 37
click at [430, 306] on input "Bruxie" at bounding box center [454, 324] width 276 height 37
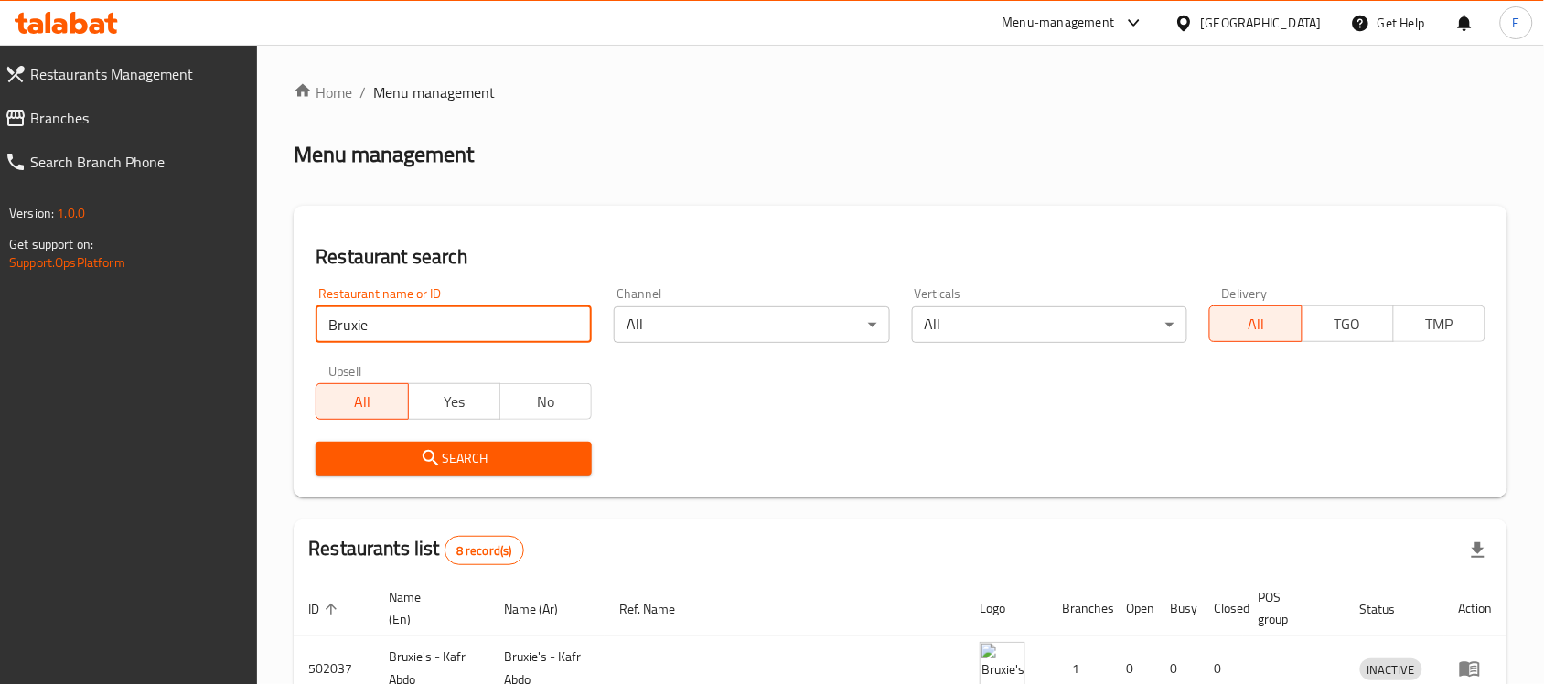
click at [573, 327] on input "Bruxie" at bounding box center [454, 324] width 276 height 37
type input "a"
paste input "502454"
click button "Search" at bounding box center [454, 459] width 276 height 34
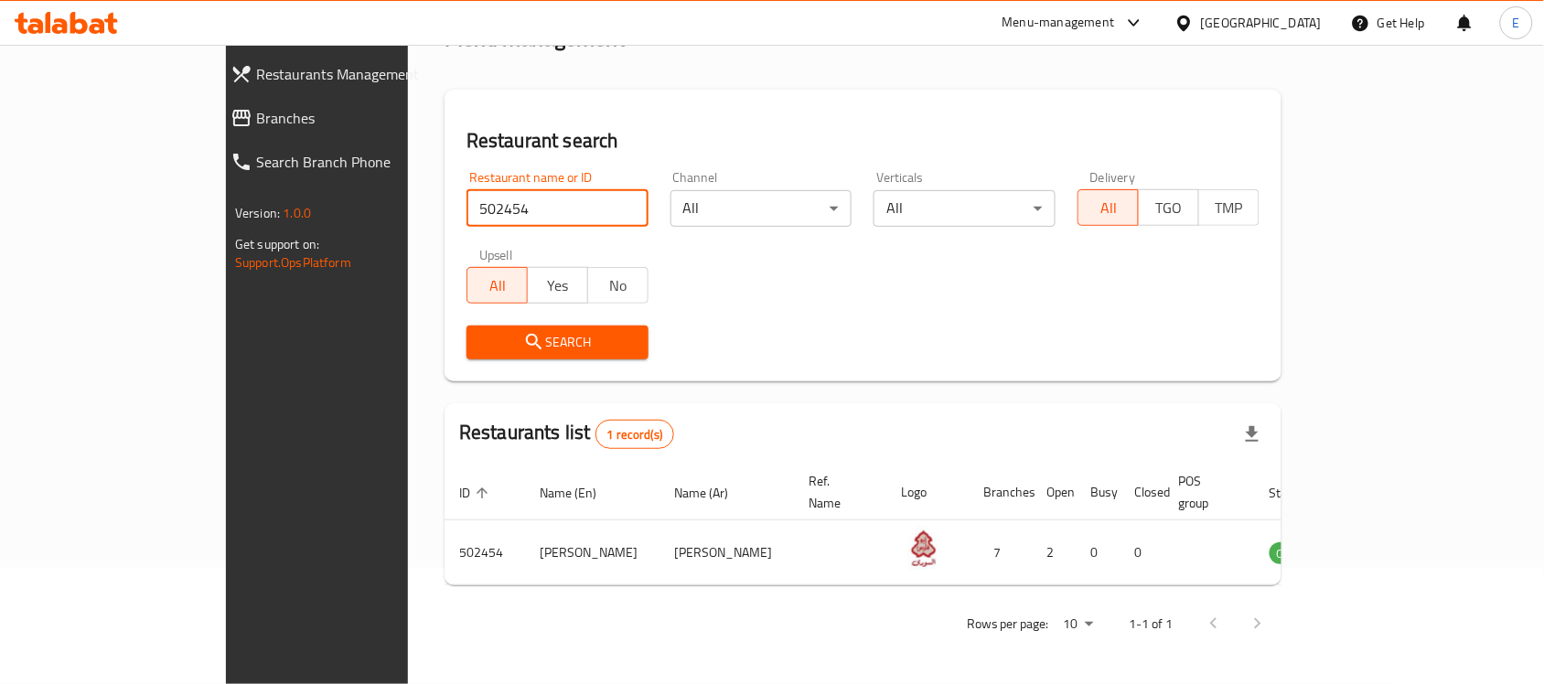
scroll to position [96, 0]
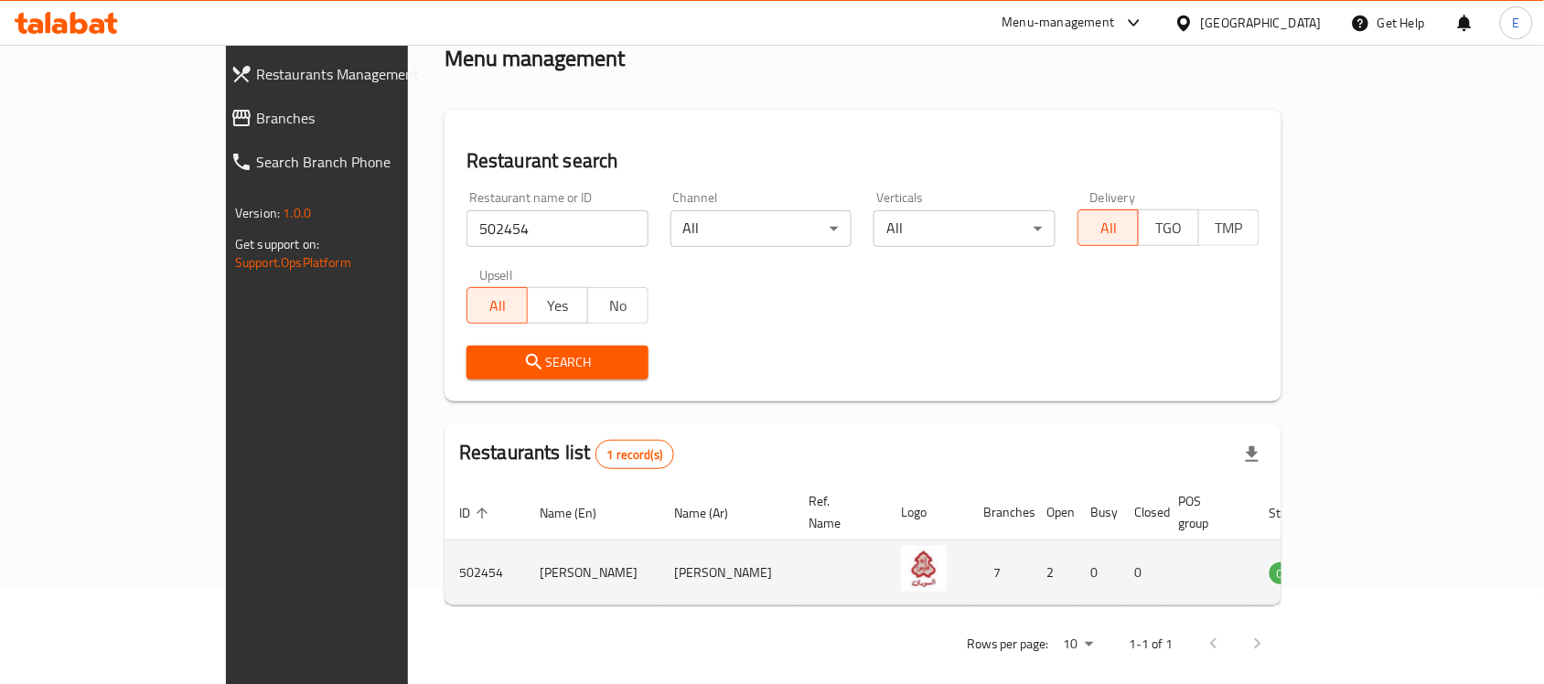
click at [525, 555] on td "[PERSON_NAME]" at bounding box center [592, 573] width 134 height 65
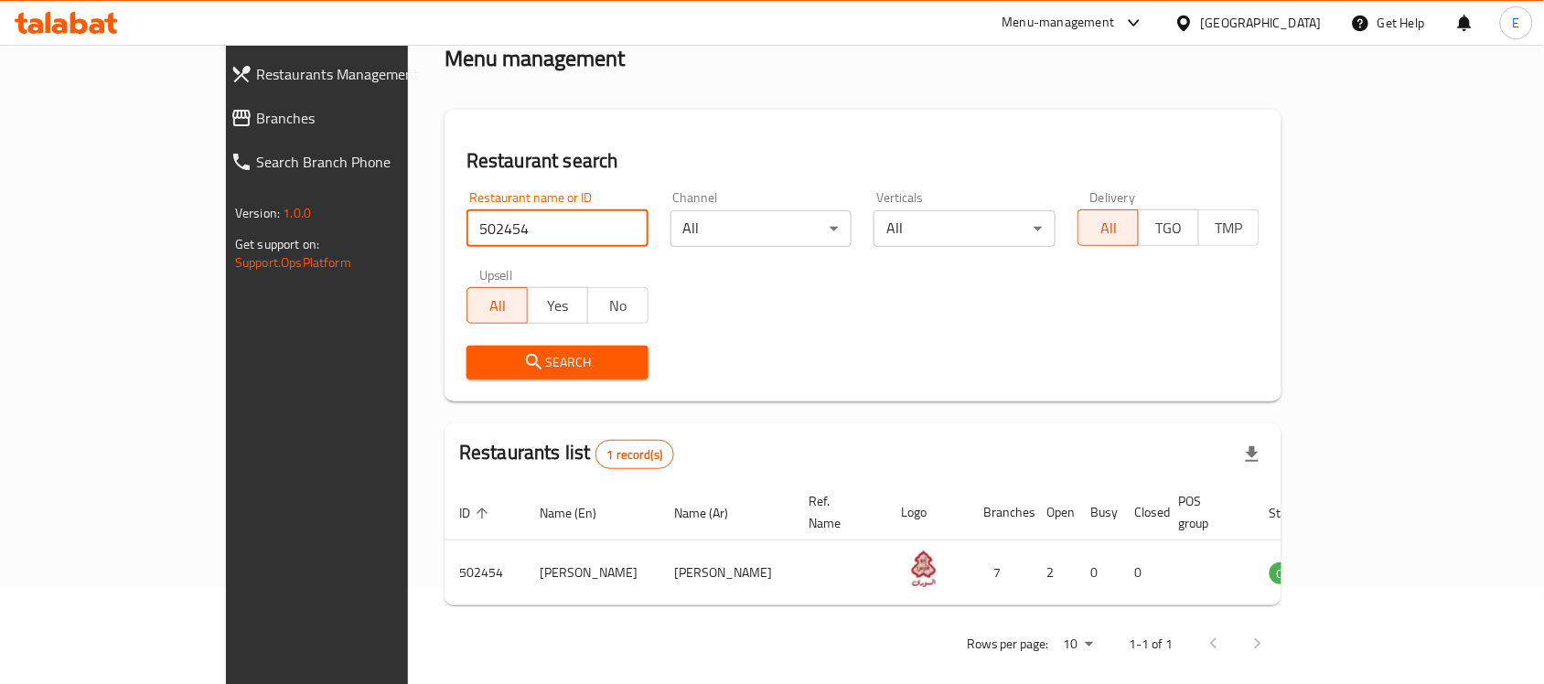
click at [466, 236] on input "502454" at bounding box center [557, 228] width 182 height 37
paste input "686012"
click button "Search" at bounding box center [557, 363] width 182 height 34
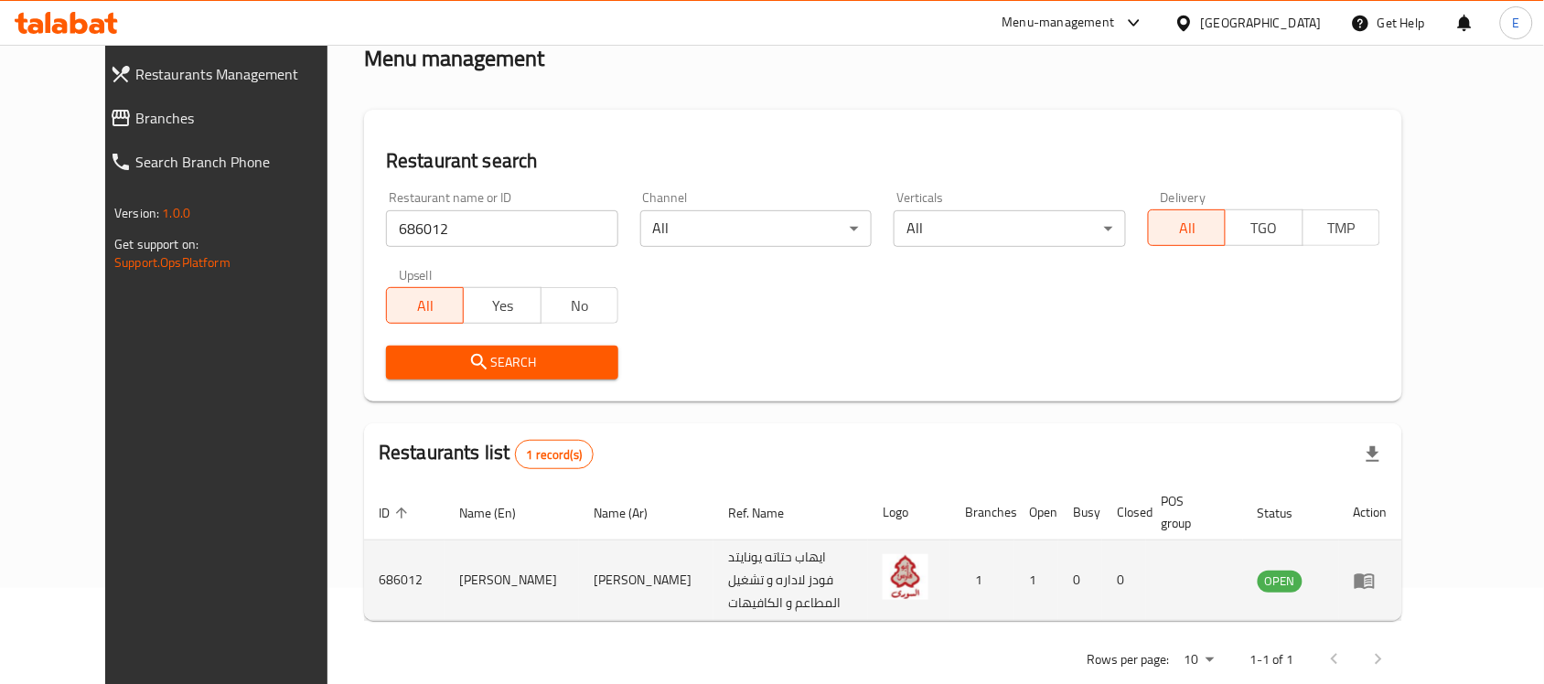
click at [445, 578] on td "[PERSON_NAME]" at bounding box center [512, 581] width 134 height 80
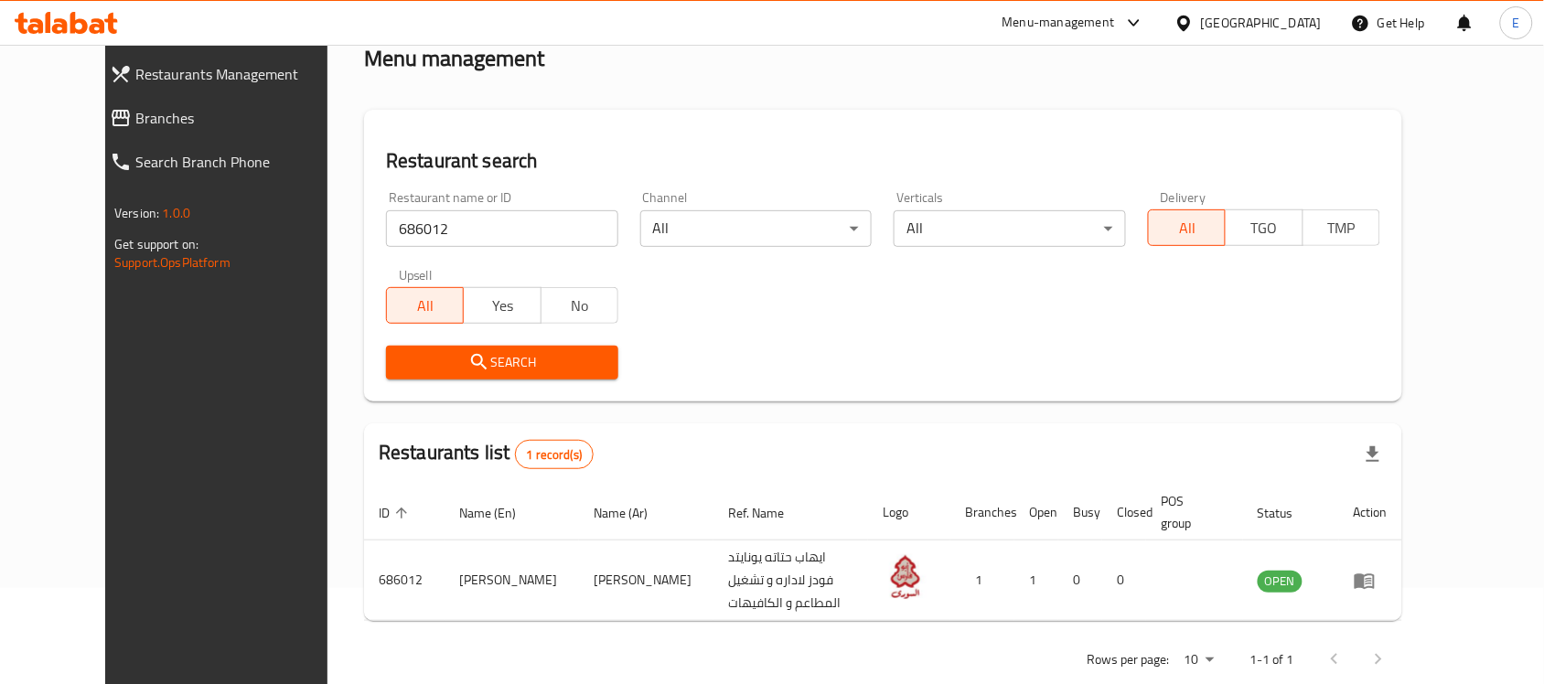
click at [433, 238] on input "686012" at bounding box center [502, 228] width 232 height 37
paste input "5"
click button "Search" at bounding box center [502, 363] width 232 height 34
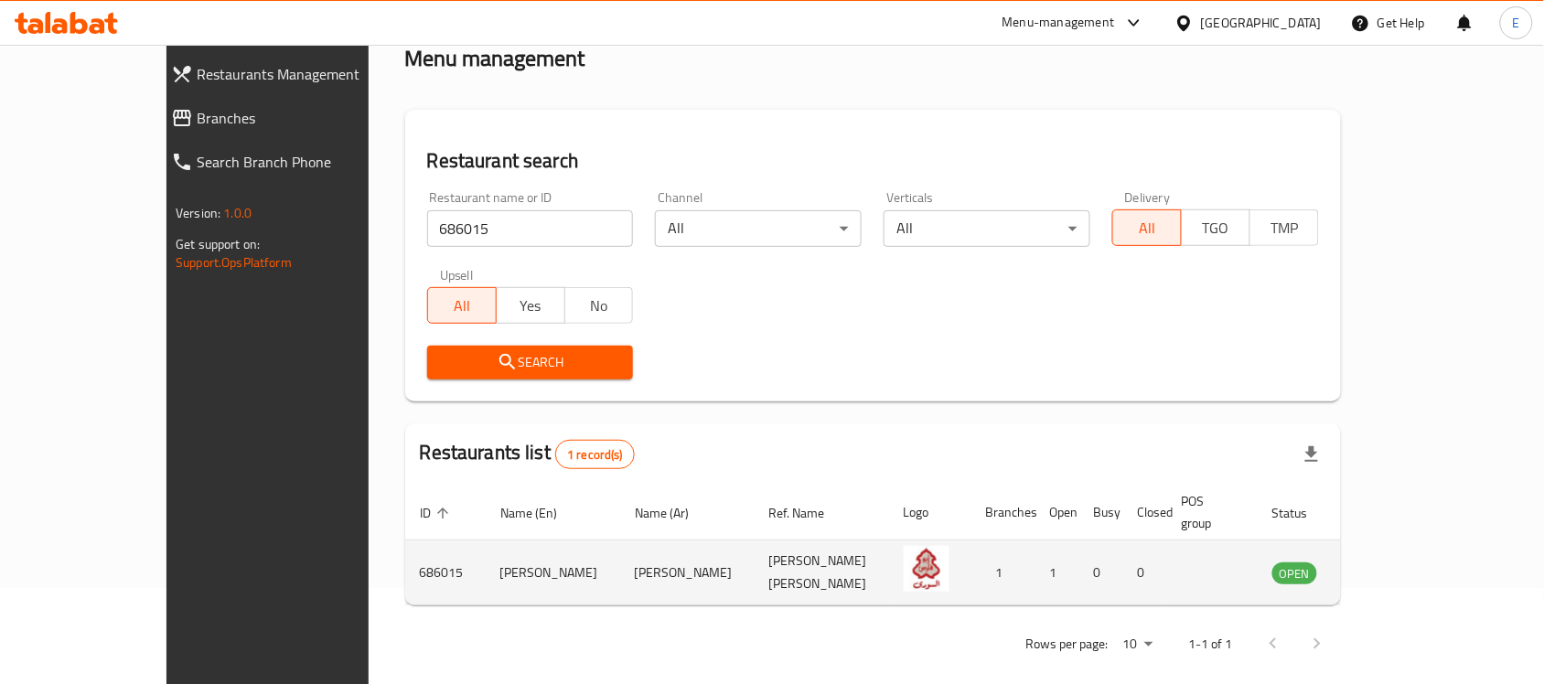
click at [486, 565] on td "[PERSON_NAME]" at bounding box center [553, 573] width 134 height 65
click at [486, 568] on td "[PERSON_NAME]" at bounding box center [553, 573] width 134 height 65
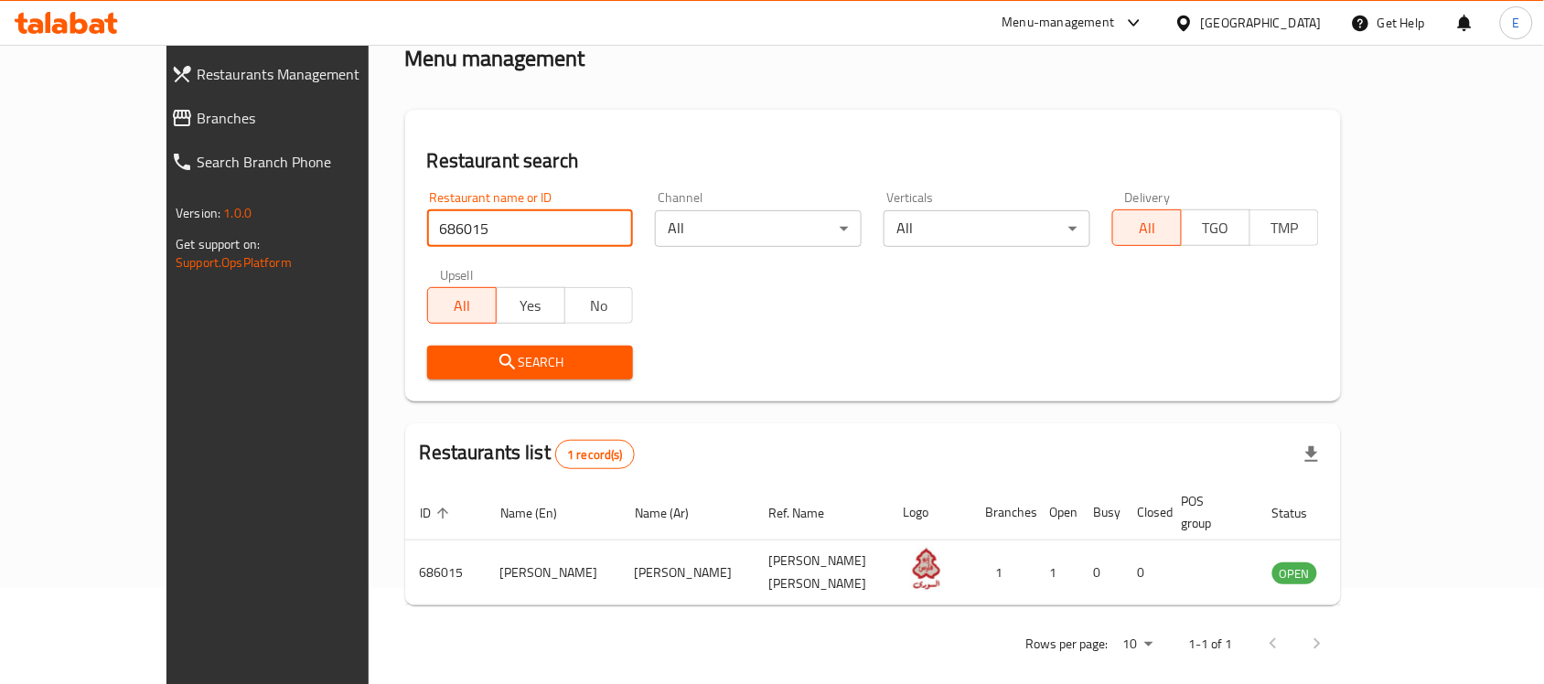
click at [453, 215] on input "686015" at bounding box center [530, 228] width 207 height 37
type input "f"
click button "Search" at bounding box center [530, 363] width 207 height 34
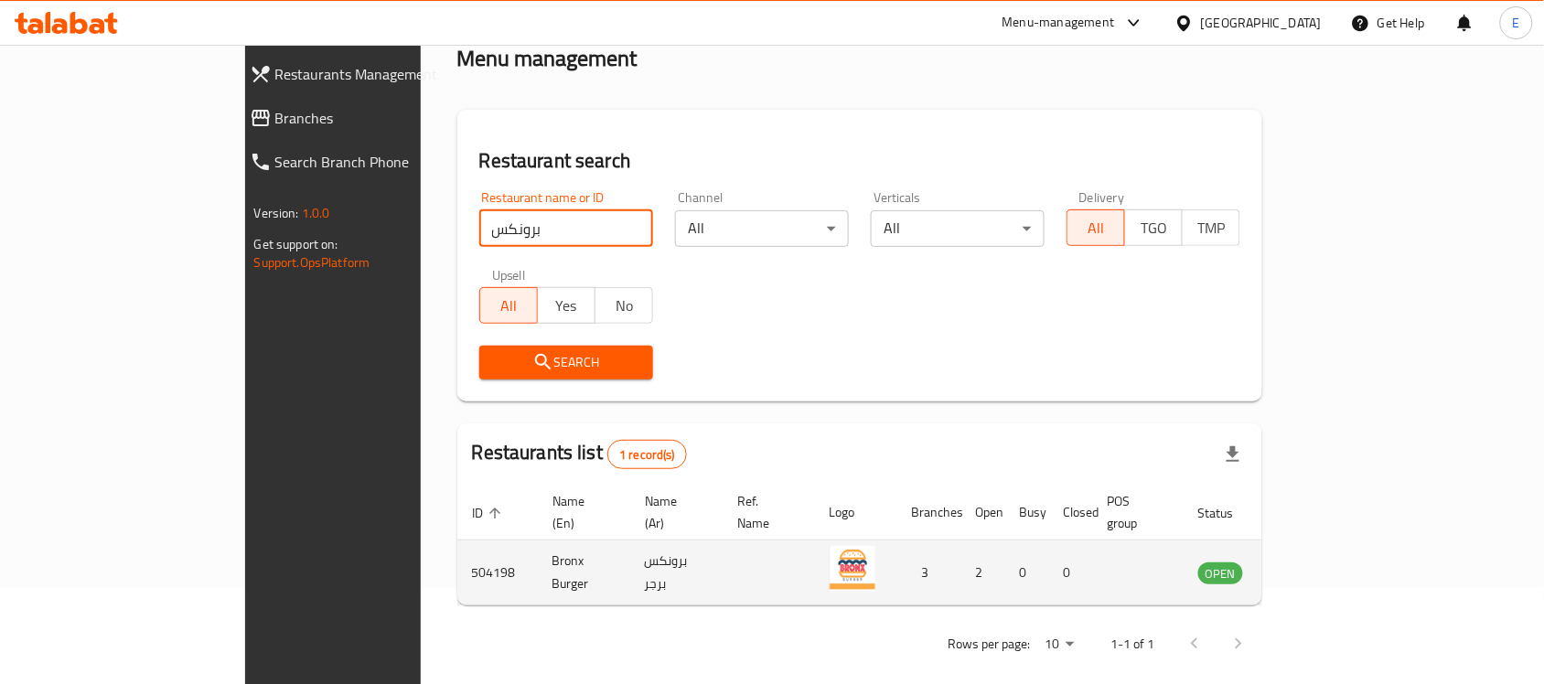
click at [538, 563] on td "Bronx Burger" at bounding box center [584, 573] width 92 height 65
click at [457, 551] on td "504198" at bounding box center [497, 573] width 80 height 65
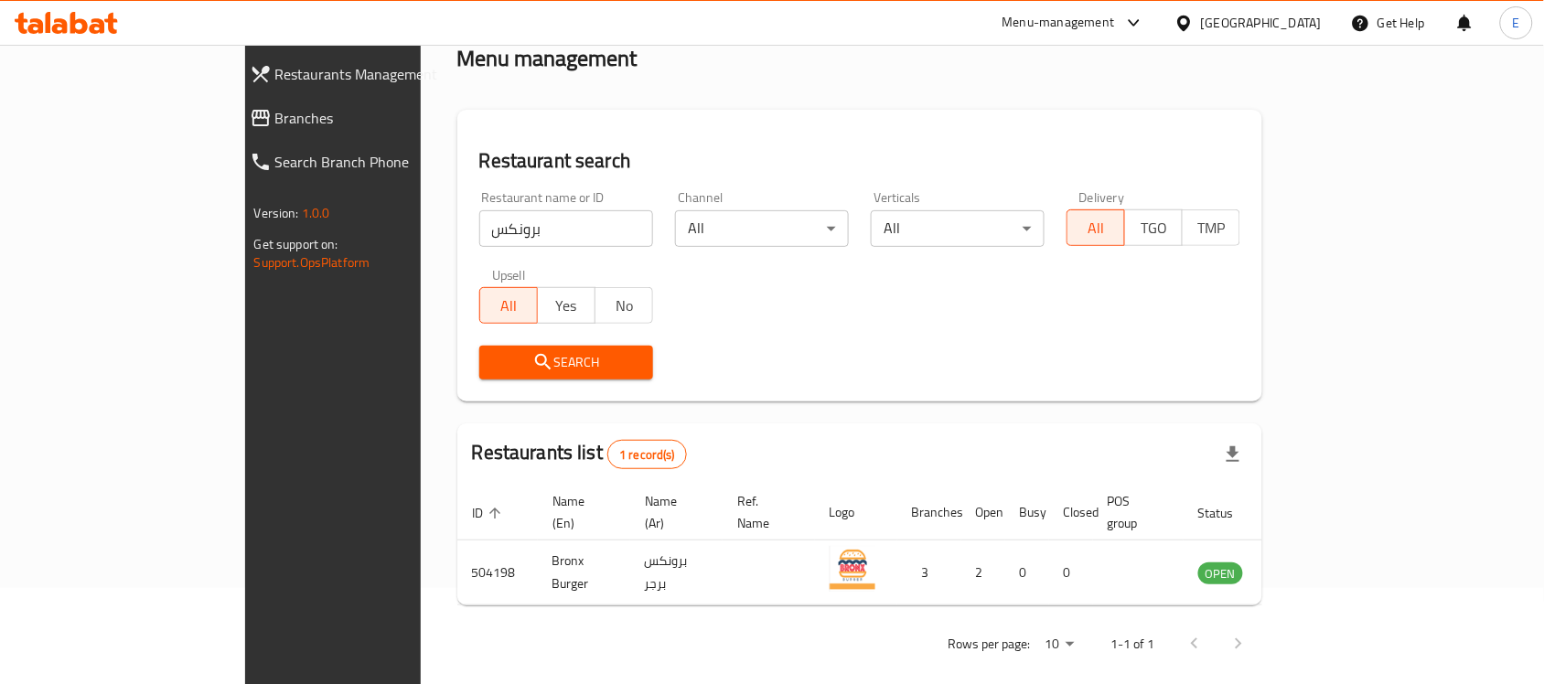
click at [479, 220] on input "برونكس" at bounding box center [566, 228] width 174 height 37
paste input "Bahij"
click button "Search" at bounding box center [566, 363] width 174 height 34
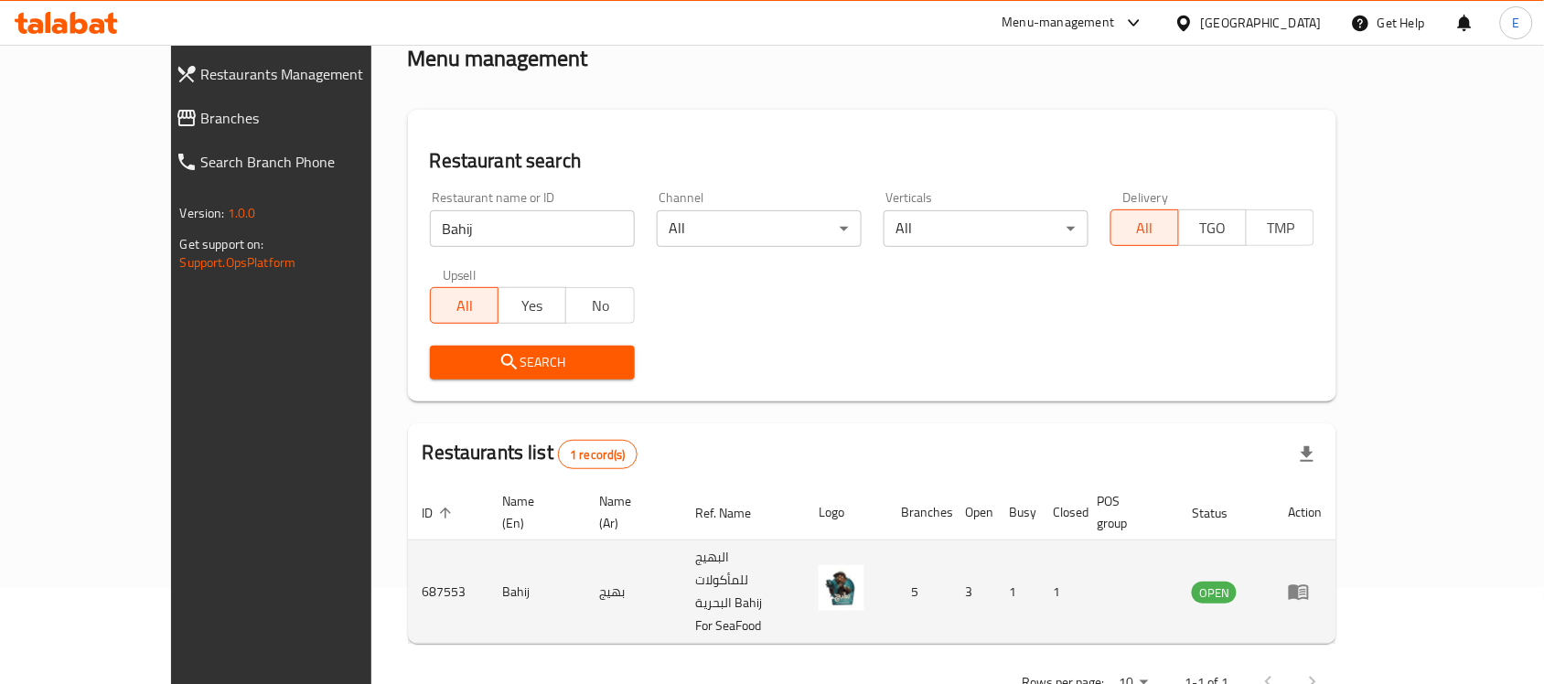
click at [408, 551] on td "687553" at bounding box center [448, 592] width 80 height 103
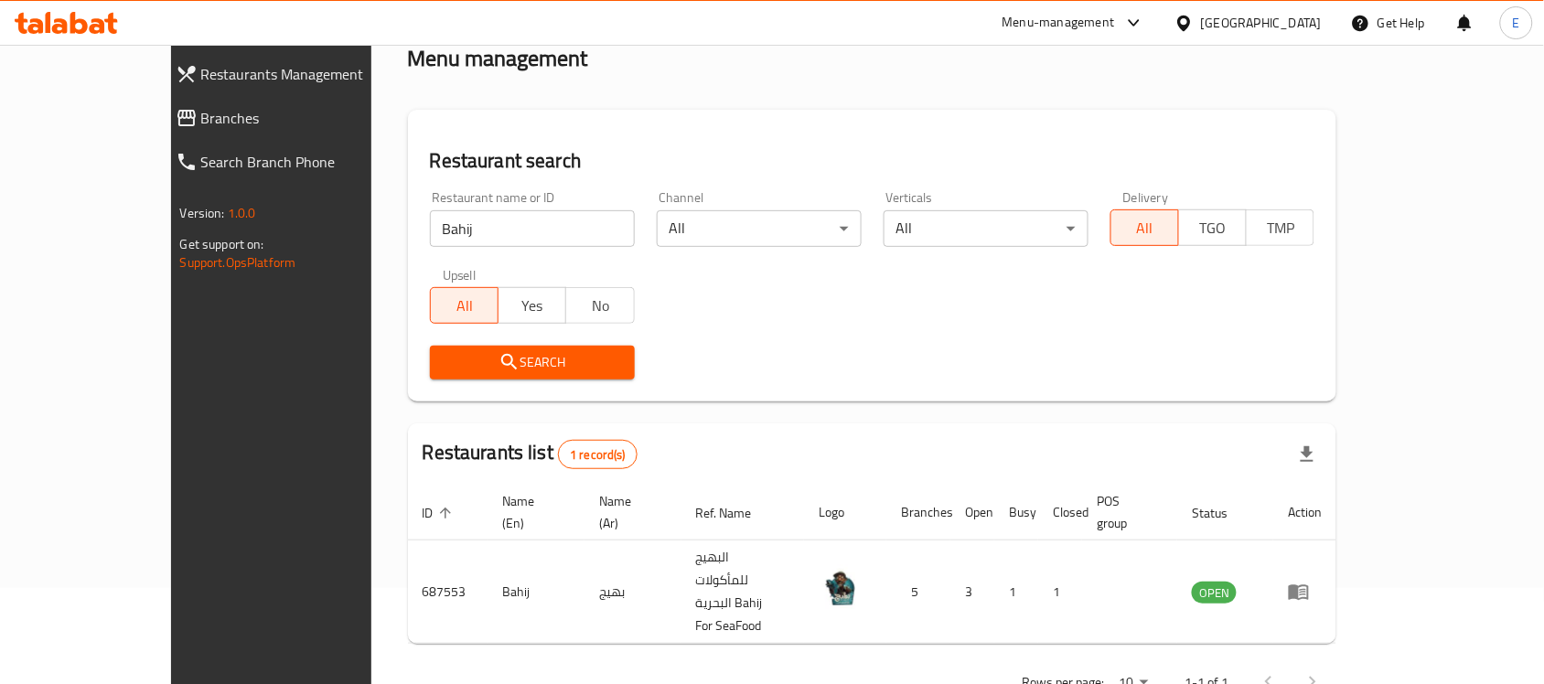
click at [430, 227] on input "Bahij" at bounding box center [532, 228] width 205 height 37
click at [430, 229] on input "Bahij" at bounding box center [532, 228] width 205 height 37
paste input "3m shaltat"
click button "Search" at bounding box center [532, 363] width 205 height 34
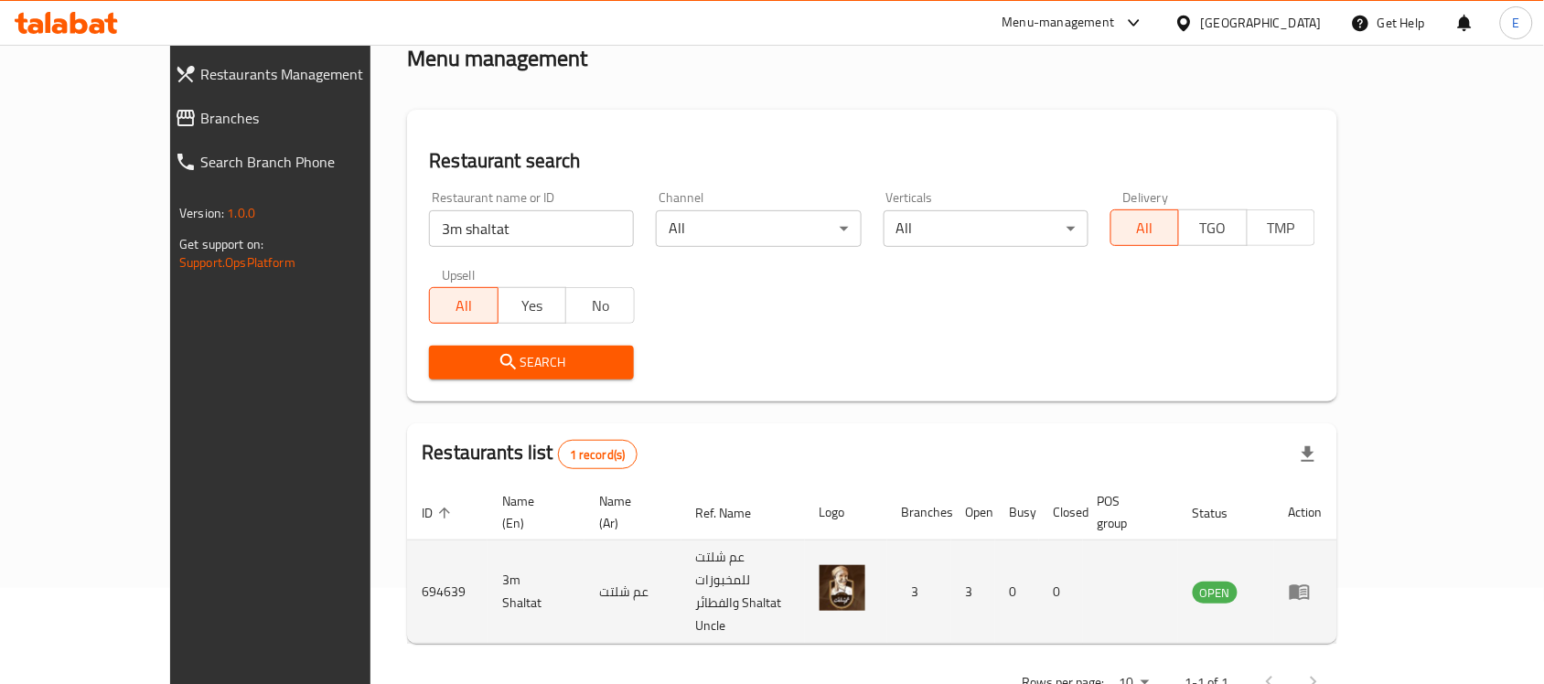
click at [407, 556] on td "694639" at bounding box center [447, 592] width 80 height 103
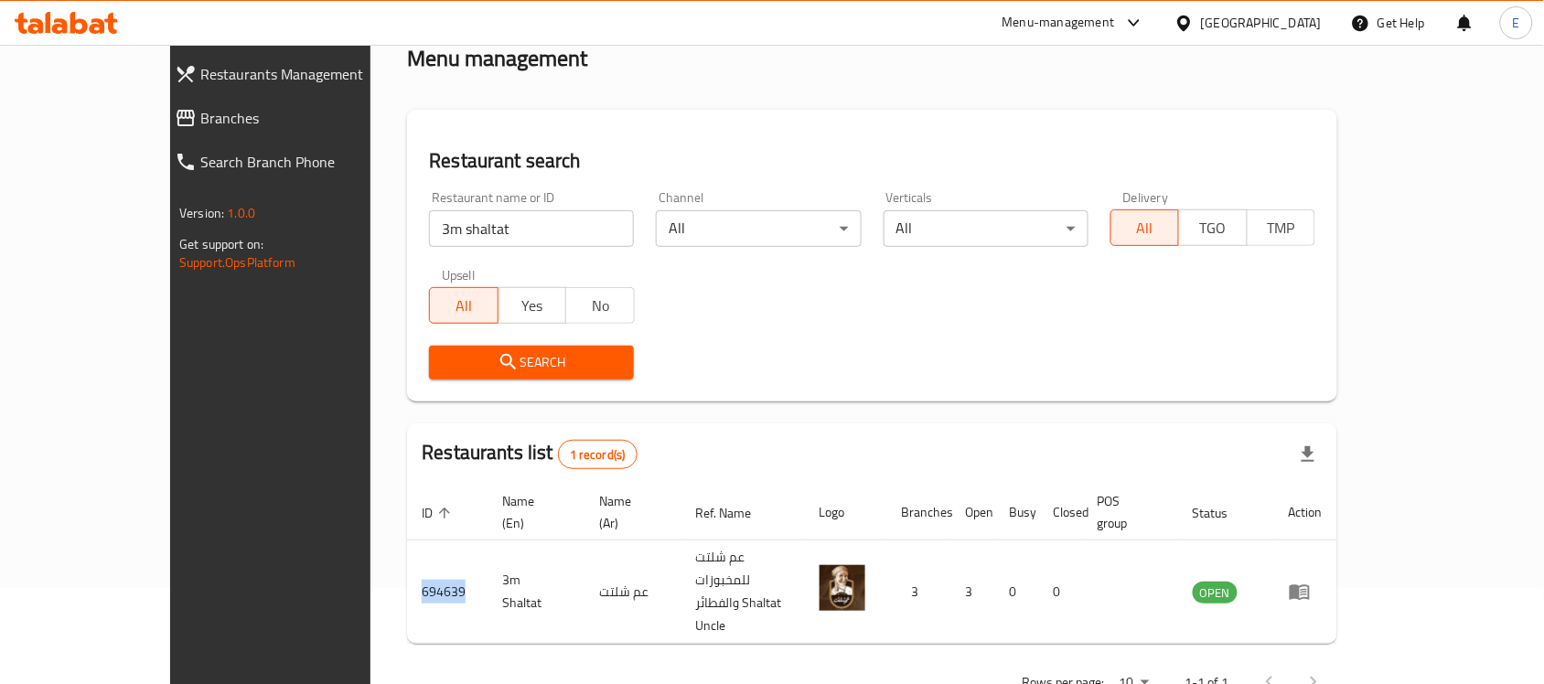
click at [429, 238] on input "3m shaltat" at bounding box center [531, 228] width 205 height 37
paste input "konafa w [GEOGRAPHIC_DATA]"
click button "Search" at bounding box center [531, 363] width 205 height 34
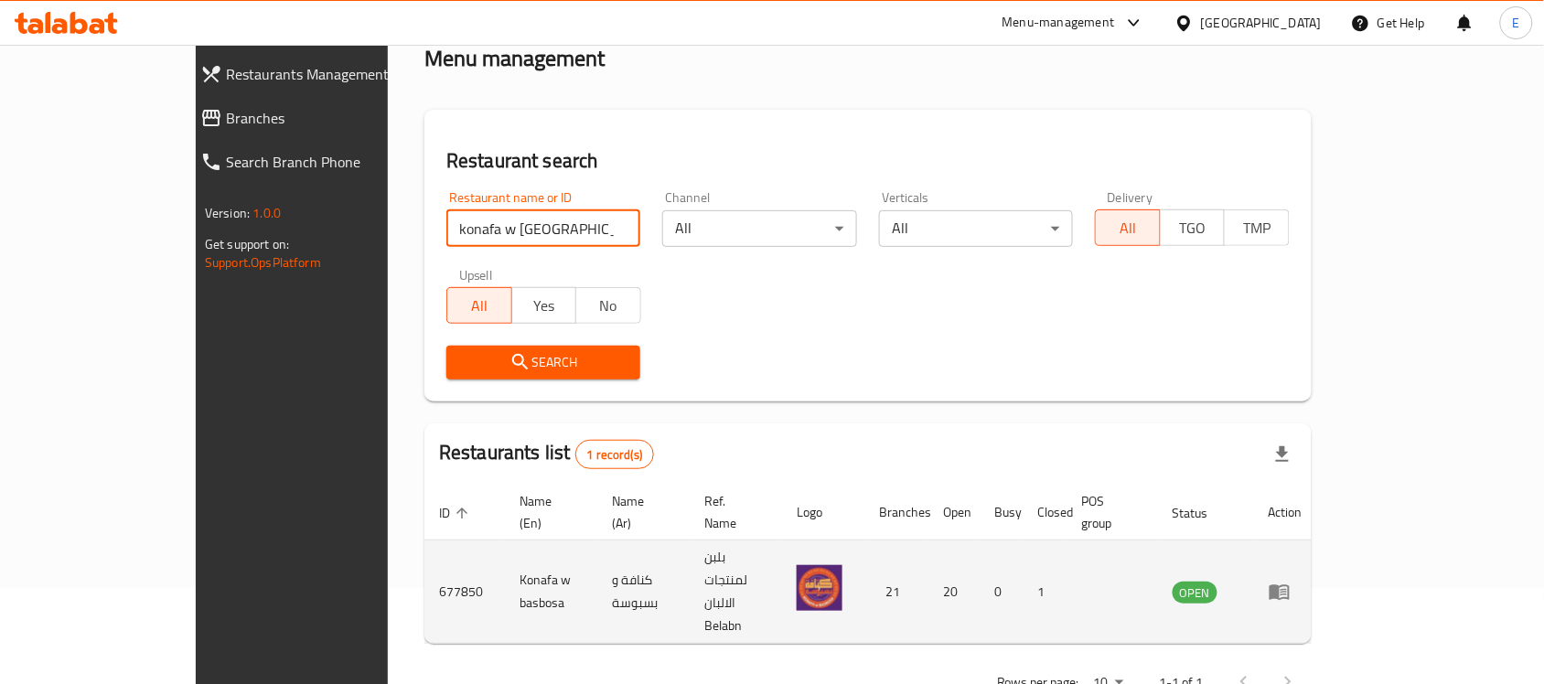
click at [424, 541] on td "677850" at bounding box center [464, 592] width 80 height 103
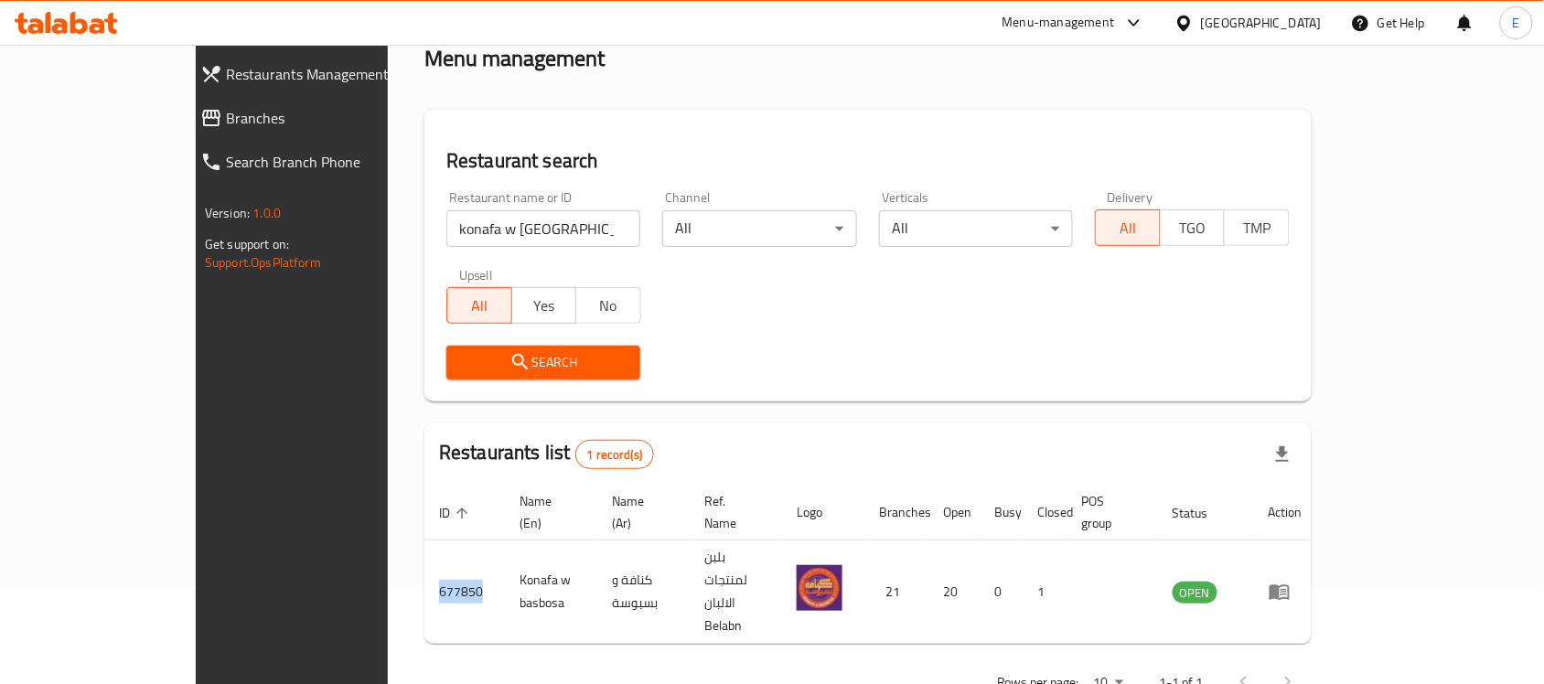
click at [446, 231] on input "konafa w [GEOGRAPHIC_DATA]" at bounding box center [543, 228] width 194 height 37
paste input "b.laban"
click button "Search" at bounding box center [543, 363] width 194 height 34
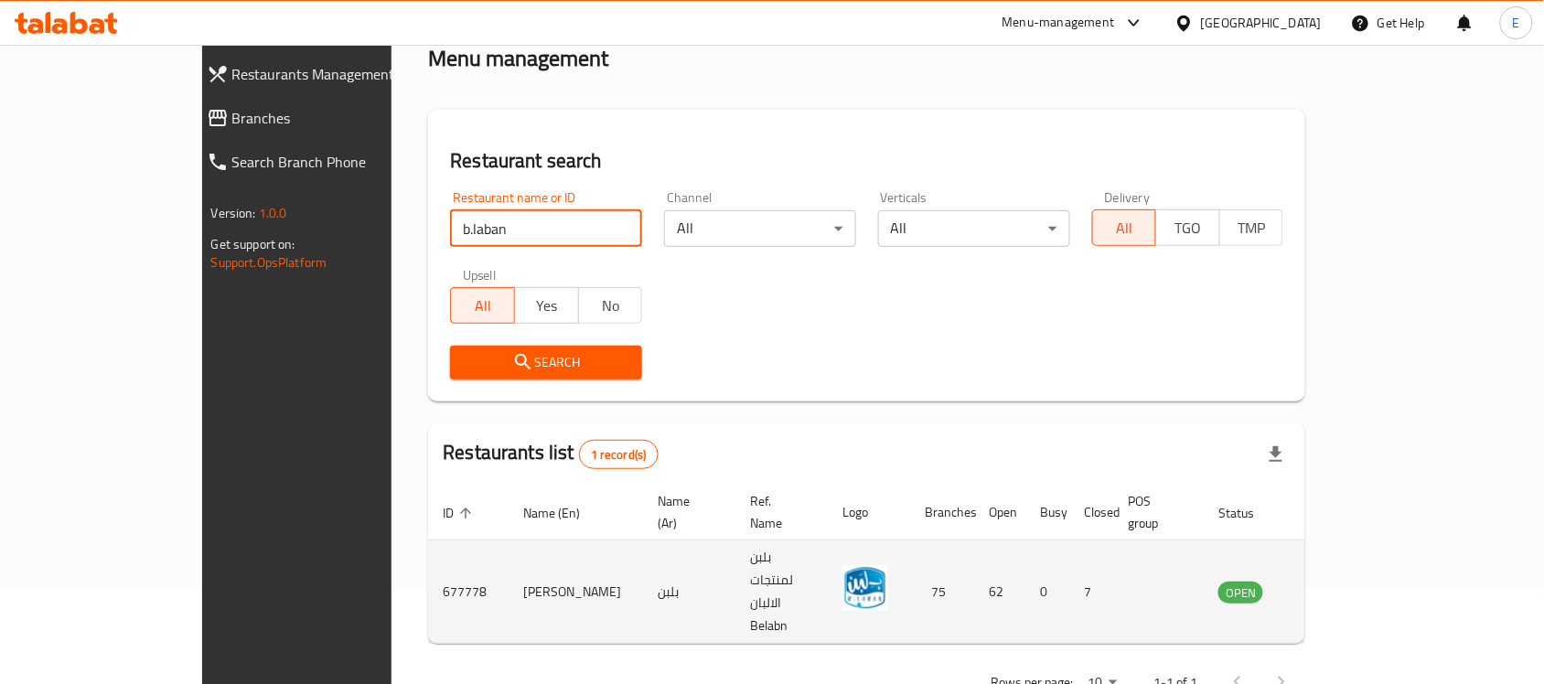
click at [428, 549] on td "677778" at bounding box center [468, 592] width 80 height 103
click at [428, 556] on td "677778" at bounding box center [468, 592] width 80 height 103
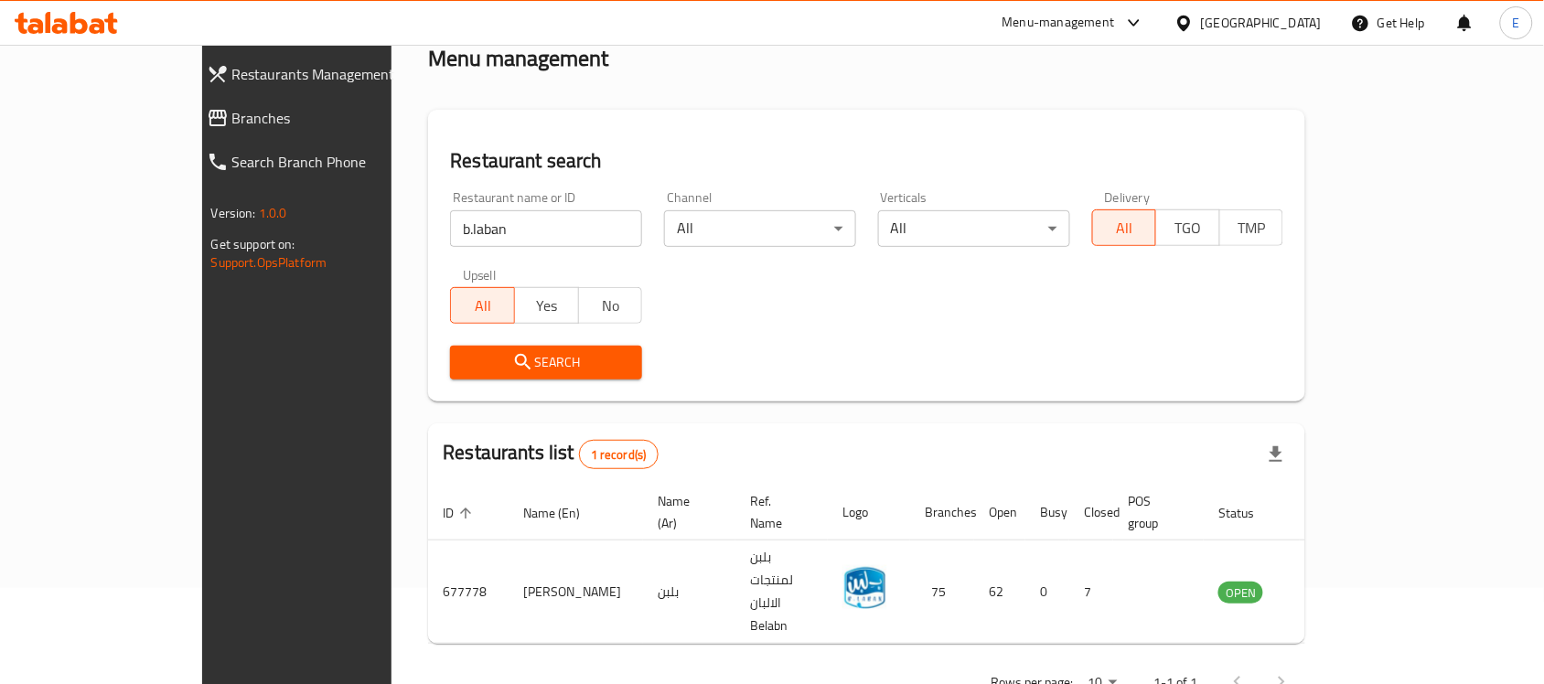
click at [450, 229] on input "b.laban" at bounding box center [546, 228] width 192 height 37
click at [450, 230] on input "b.laban" at bounding box center [546, 228] width 192 height 37
click at [450, 234] on input "b.laban" at bounding box center [546, 228] width 192 height 37
paste input "wahmy"
click at [450, 217] on input "b.laban wahmy" at bounding box center [546, 228] width 192 height 37
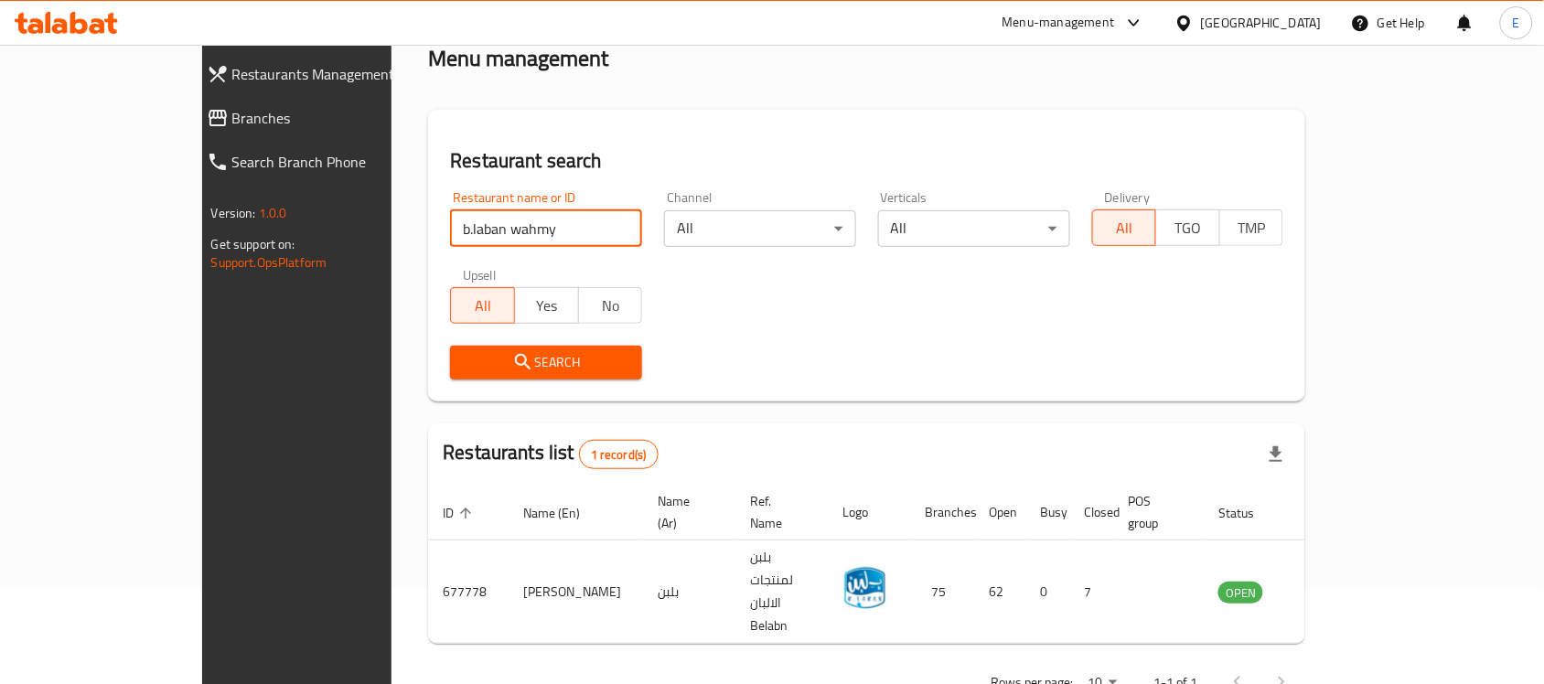
click at [450, 217] on input "b.laban wahmy" at bounding box center [546, 228] width 192 height 37
paste input "search"
click button "Search" at bounding box center [546, 363] width 192 height 34
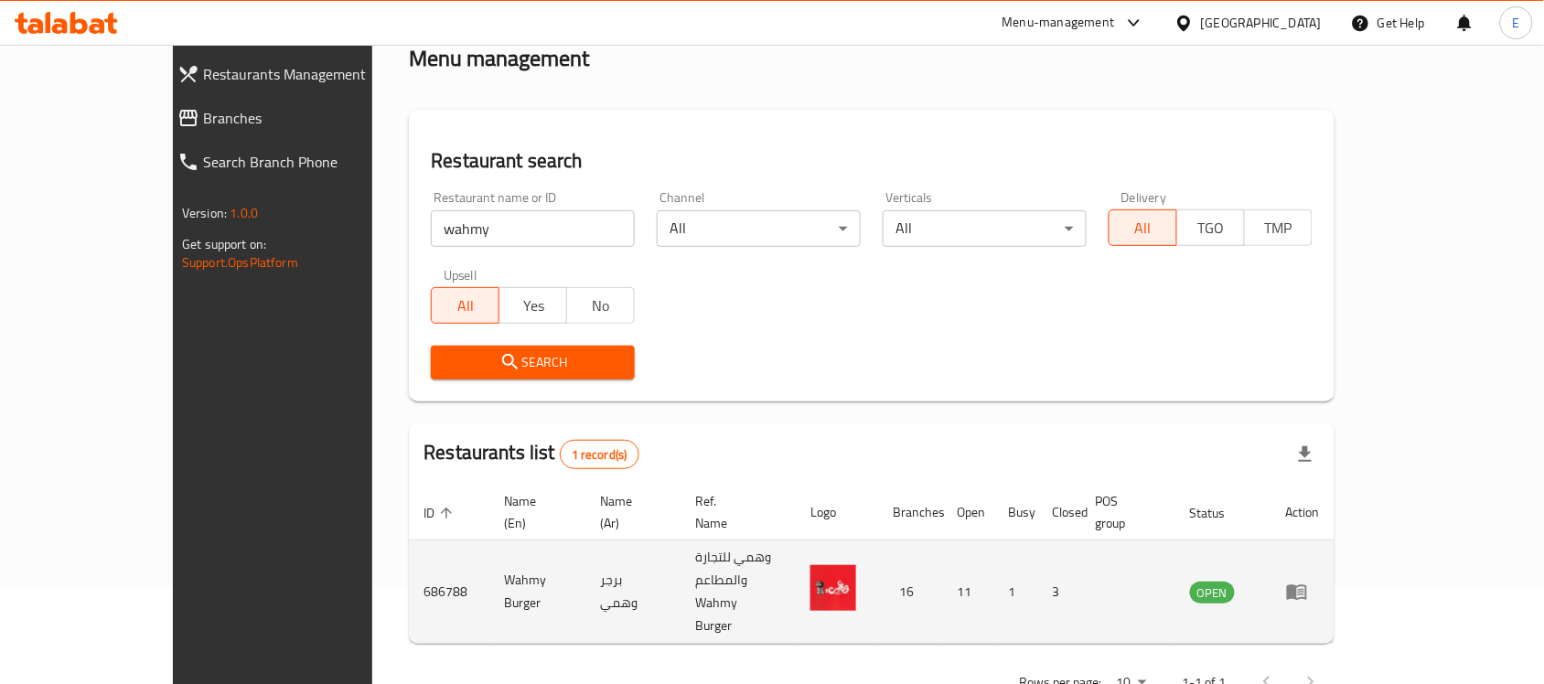
click at [409, 563] on td "686788" at bounding box center [449, 592] width 80 height 103
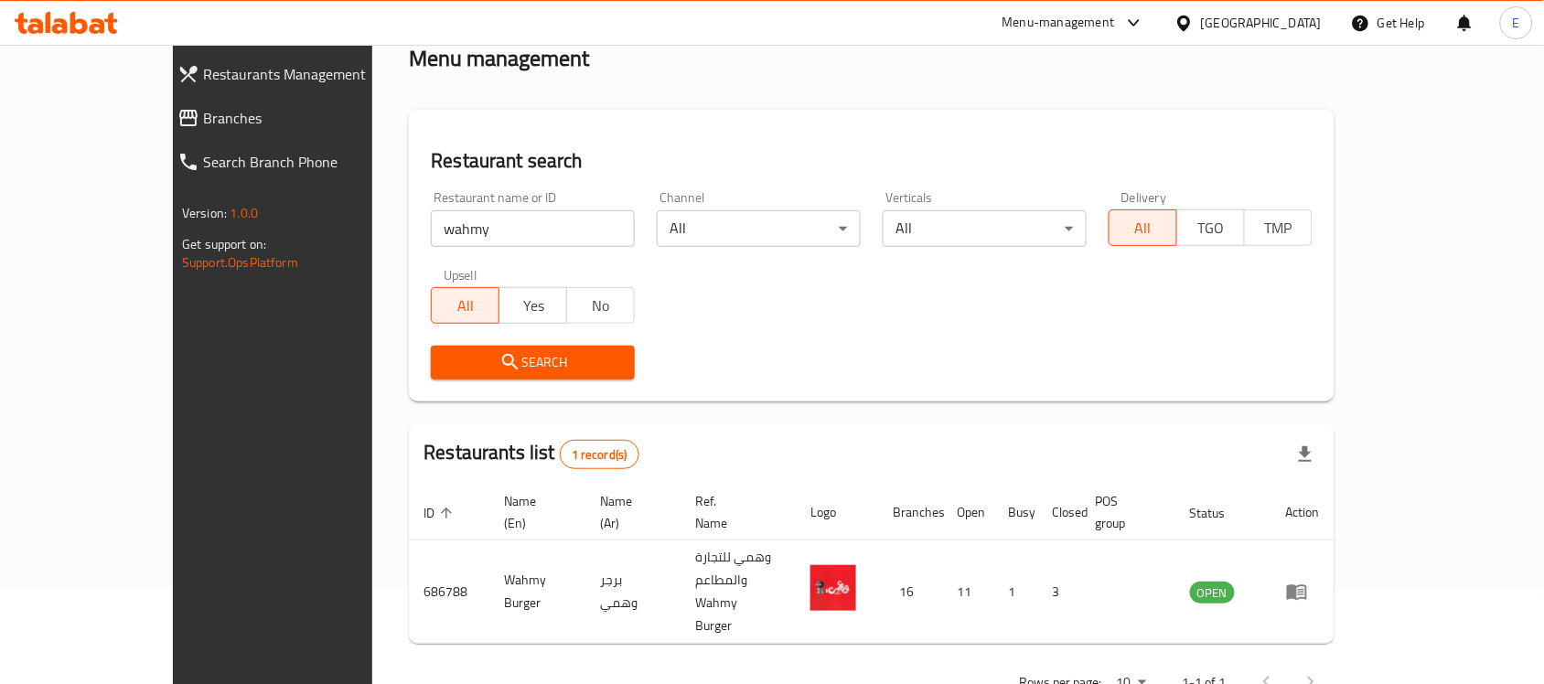
click at [431, 231] on input "wahmy" at bounding box center [533, 228] width 204 height 37
paste input "N Kitchen"
type input "N Kitchen"
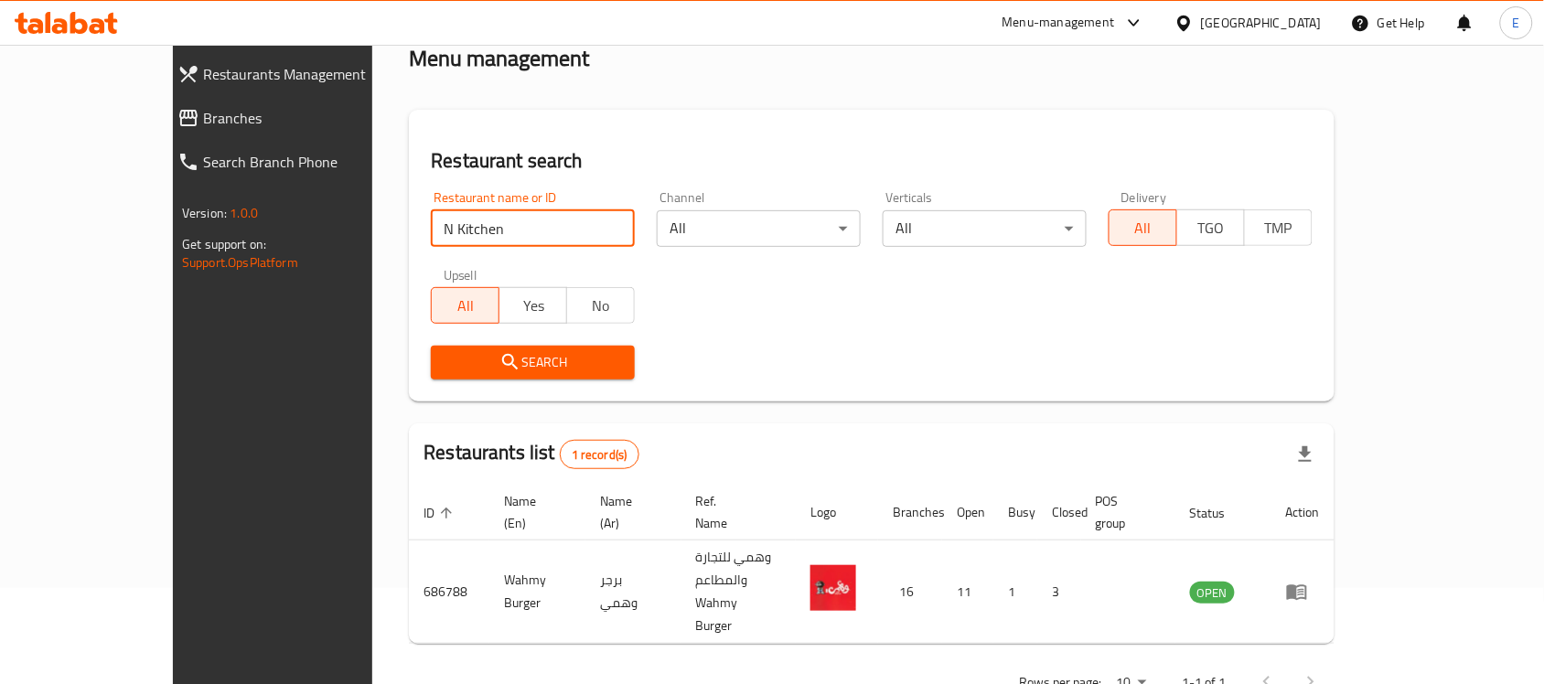
click button "Search" at bounding box center [533, 363] width 204 height 34
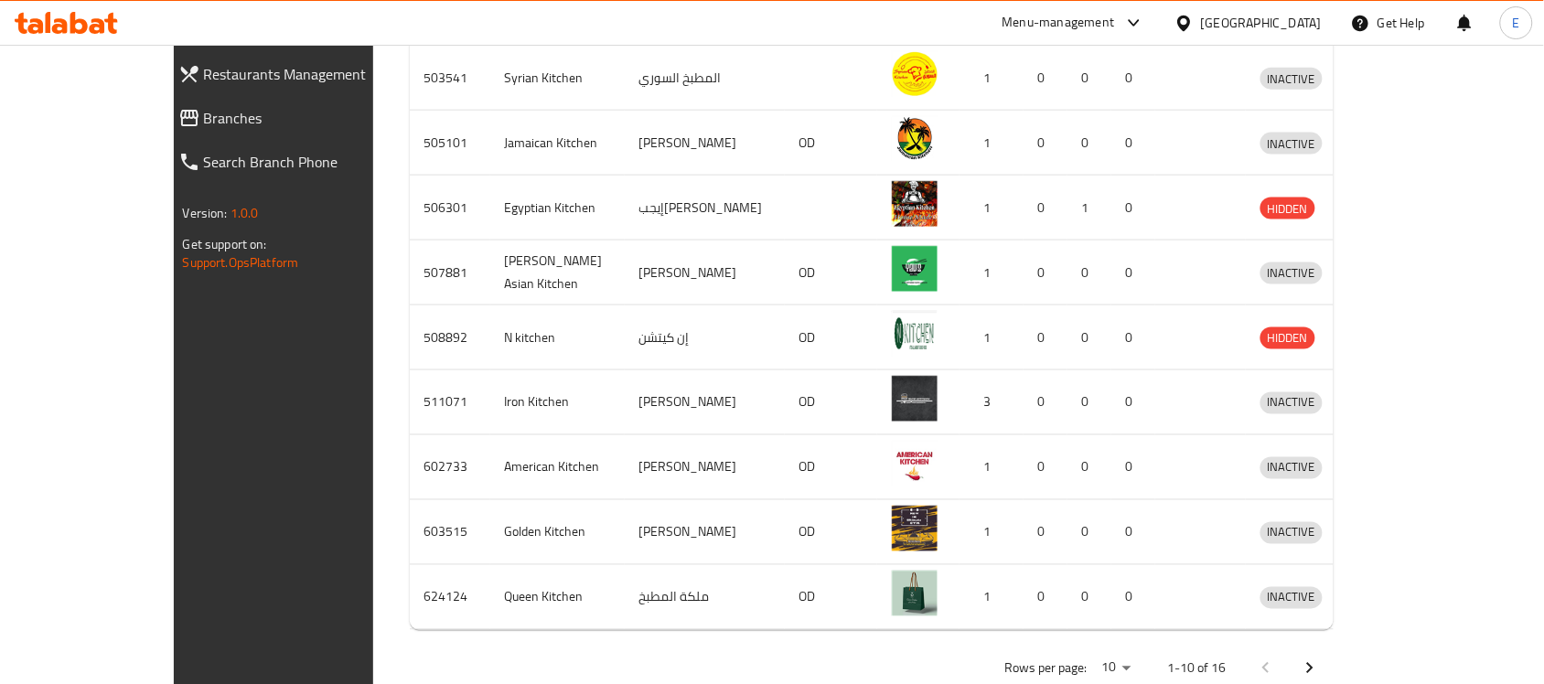
scroll to position [0, 0]
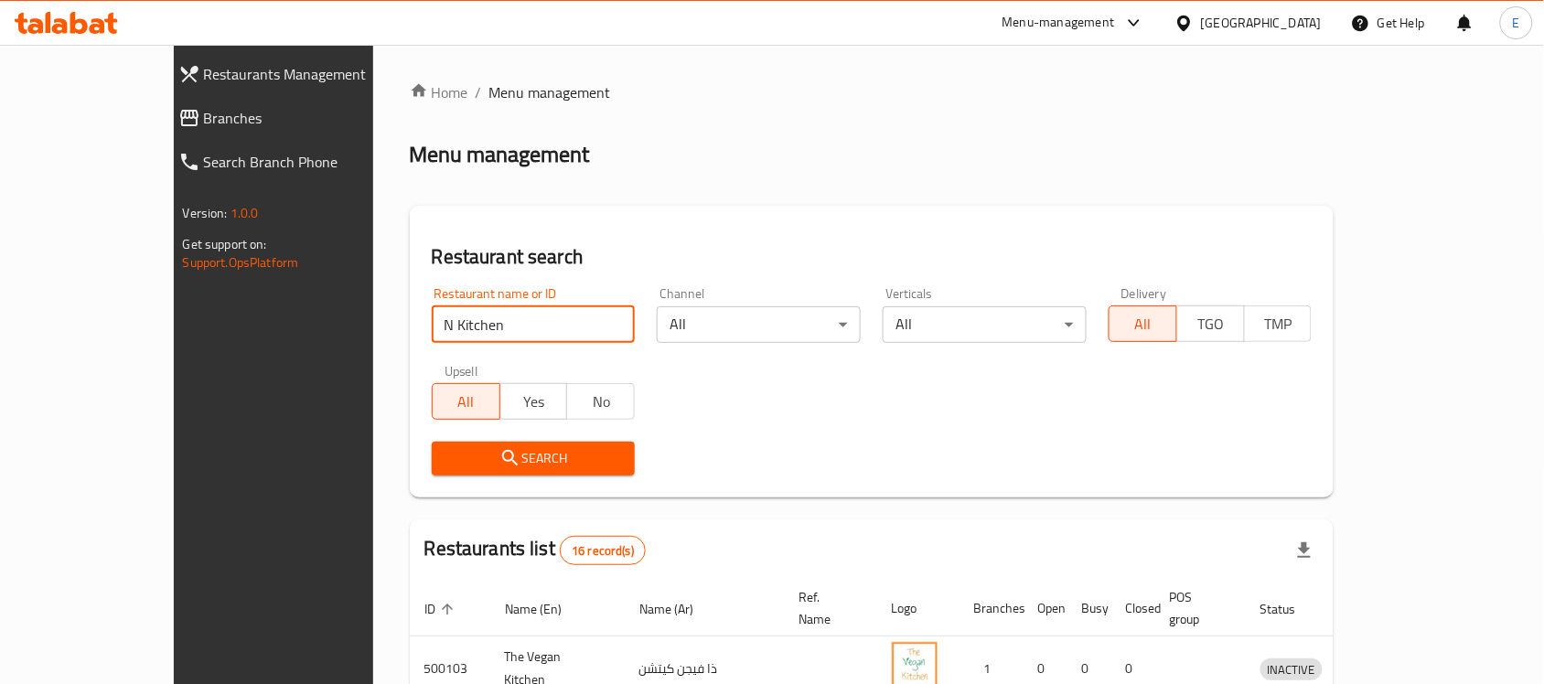
click at [204, 123] on span "Branches" at bounding box center [310, 118] width 213 height 22
